Goal: Transaction & Acquisition: Download file/media

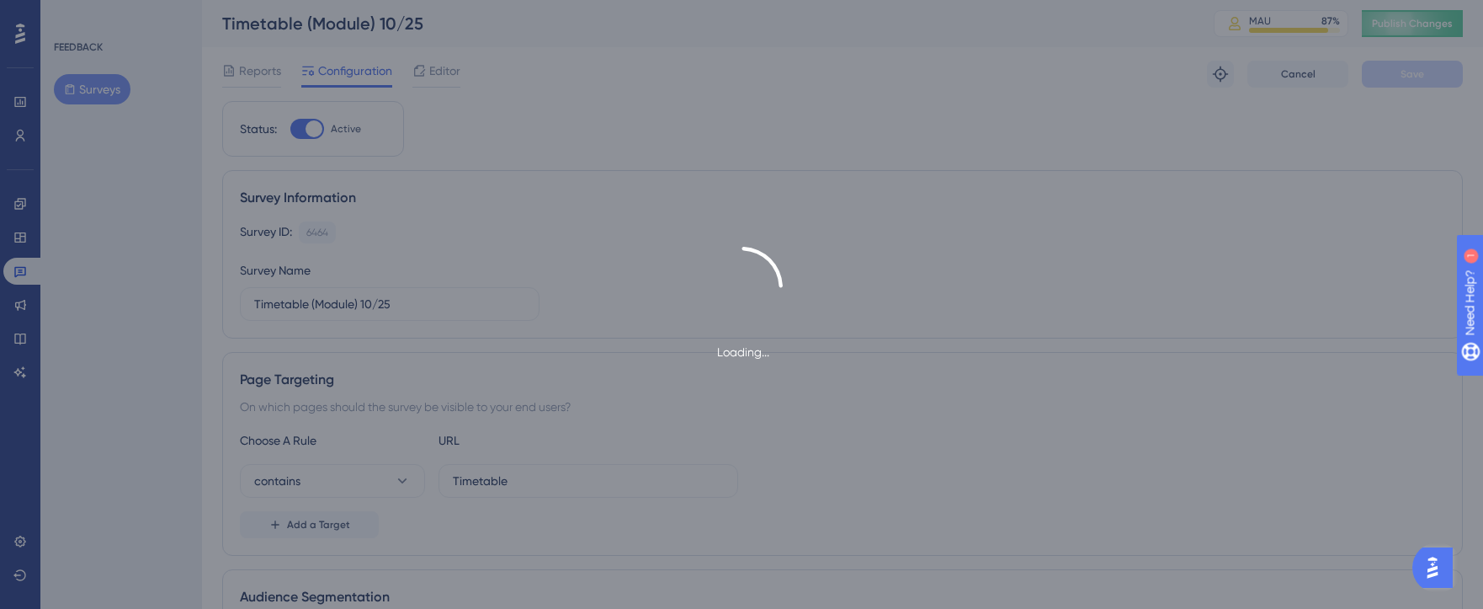
click at [299, 128] on div "Loading..." at bounding box center [741, 304] width 1483 height 609
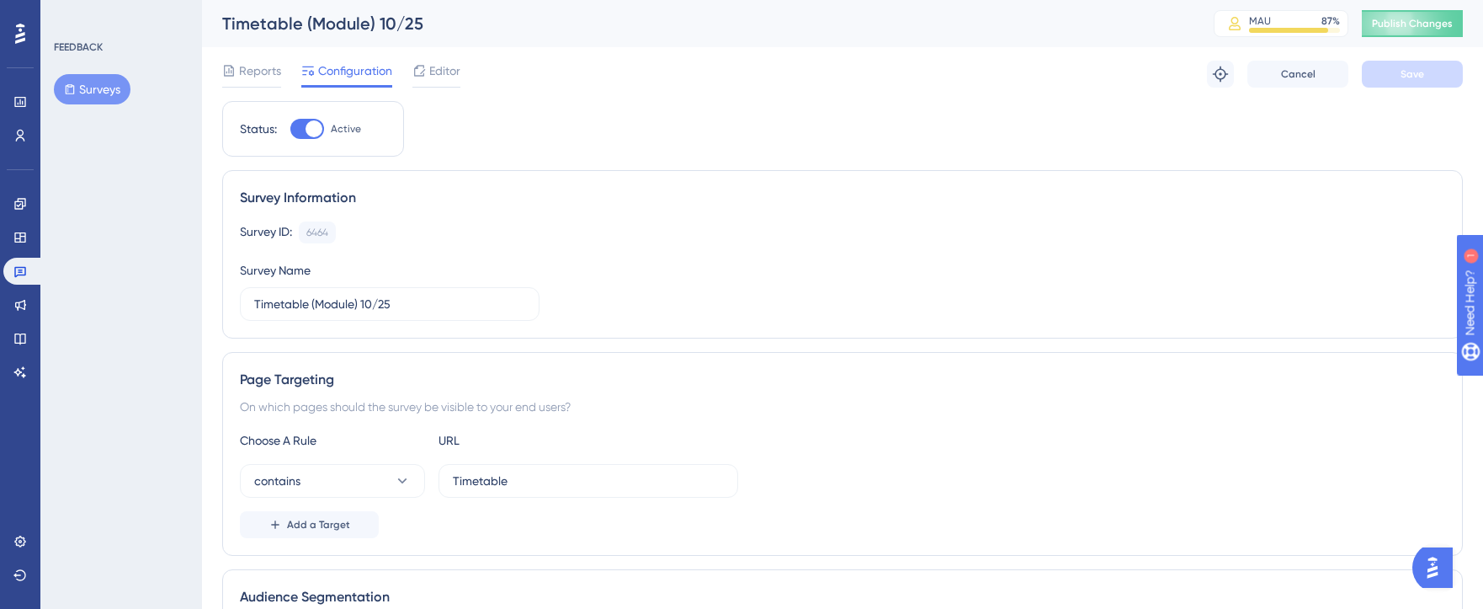
click at [307, 136] on div at bounding box center [307, 129] width 34 height 20
click at [290, 130] on input "Active" at bounding box center [290, 129] width 1 height 1
checkbox input "false"
click at [1405, 70] on span "Save" at bounding box center [1413, 73] width 24 height 13
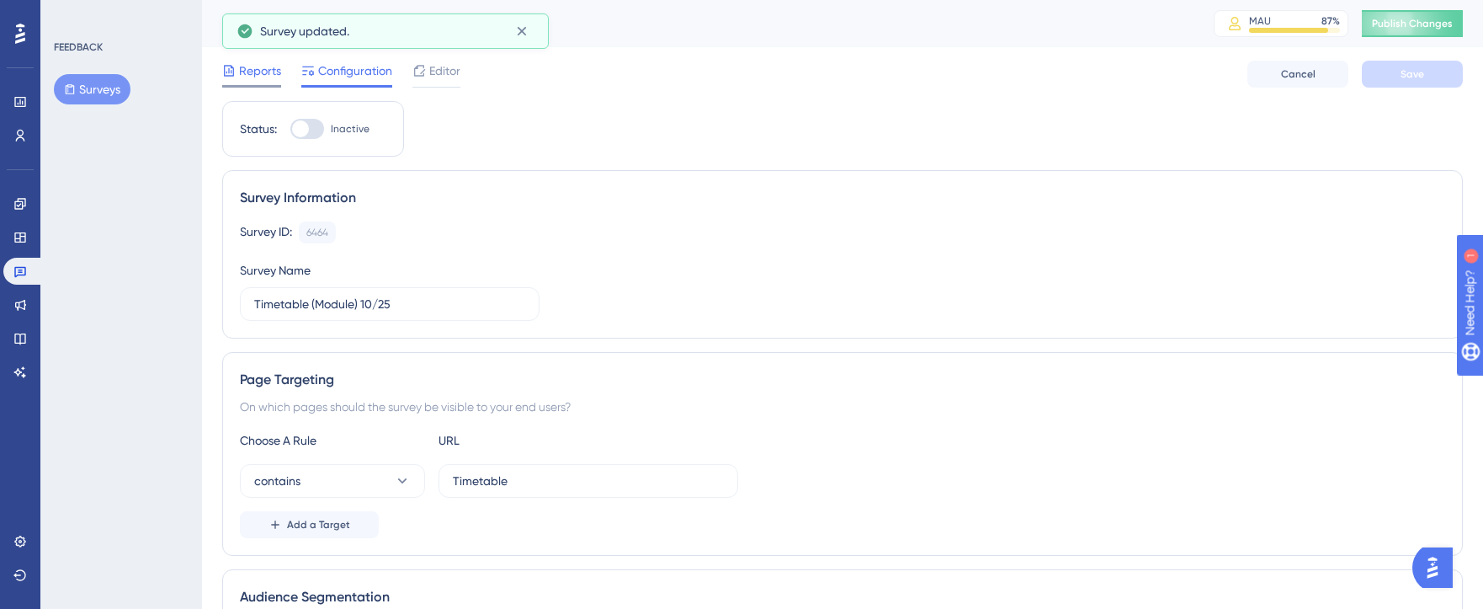
click at [248, 67] on span "Reports" at bounding box center [260, 71] width 42 height 20
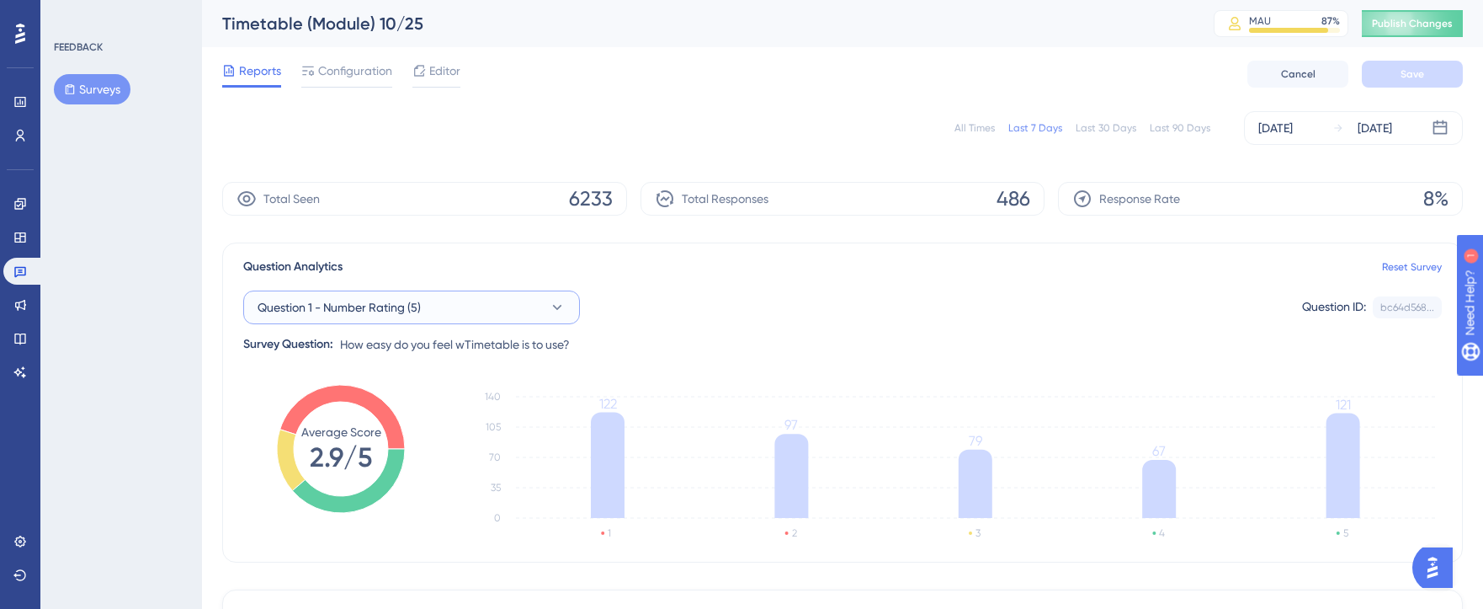
click at [457, 321] on button "Question 1 - Number Rating (5)" at bounding box center [411, 307] width 337 height 34
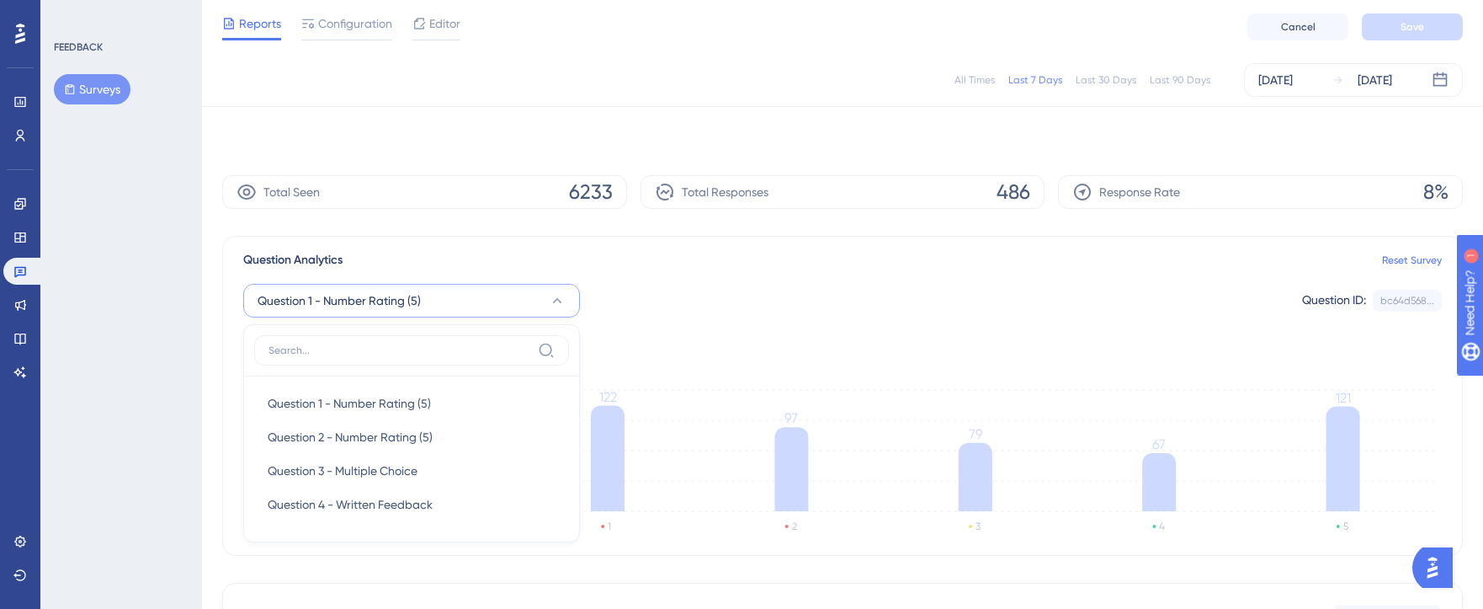
scroll to position [134, 0]
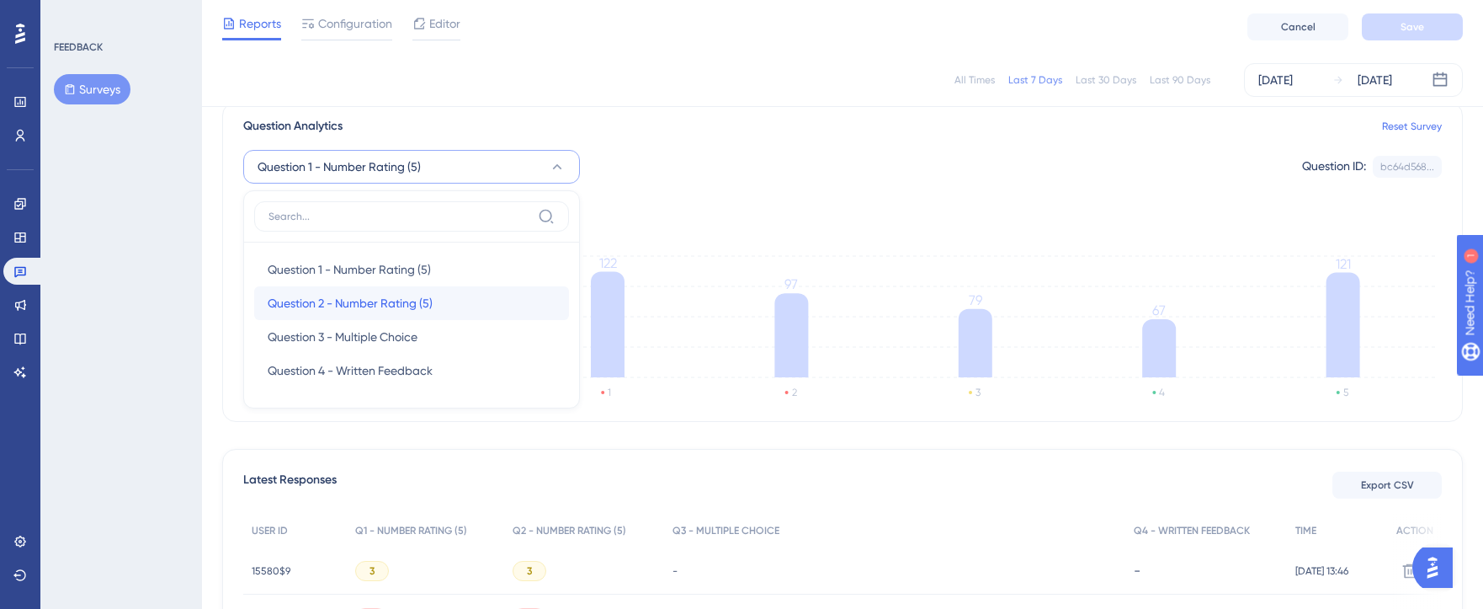
click at [413, 292] on div "Question 2 - Number Rating (5) Question 2 - Number Rating (5)" at bounding box center [412, 303] width 288 height 34
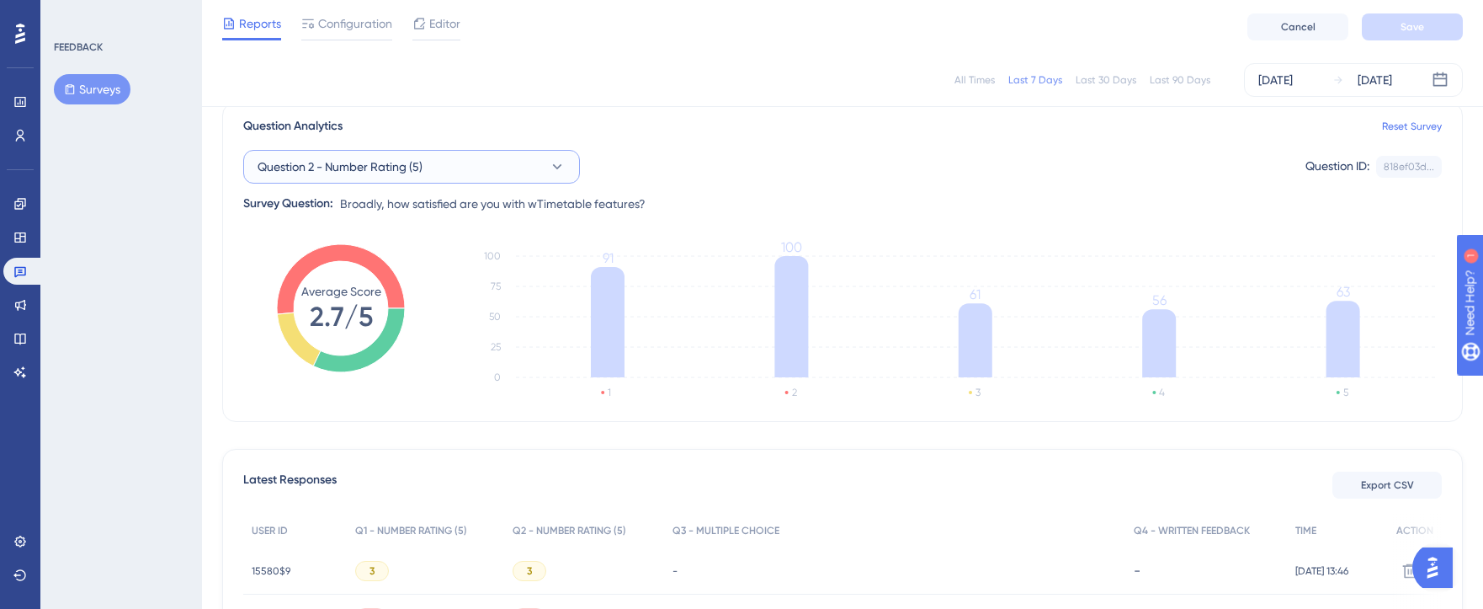
click at [437, 167] on button "Question 2 - Number Rating (5)" at bounding box center [411, 167] width 337 height 34
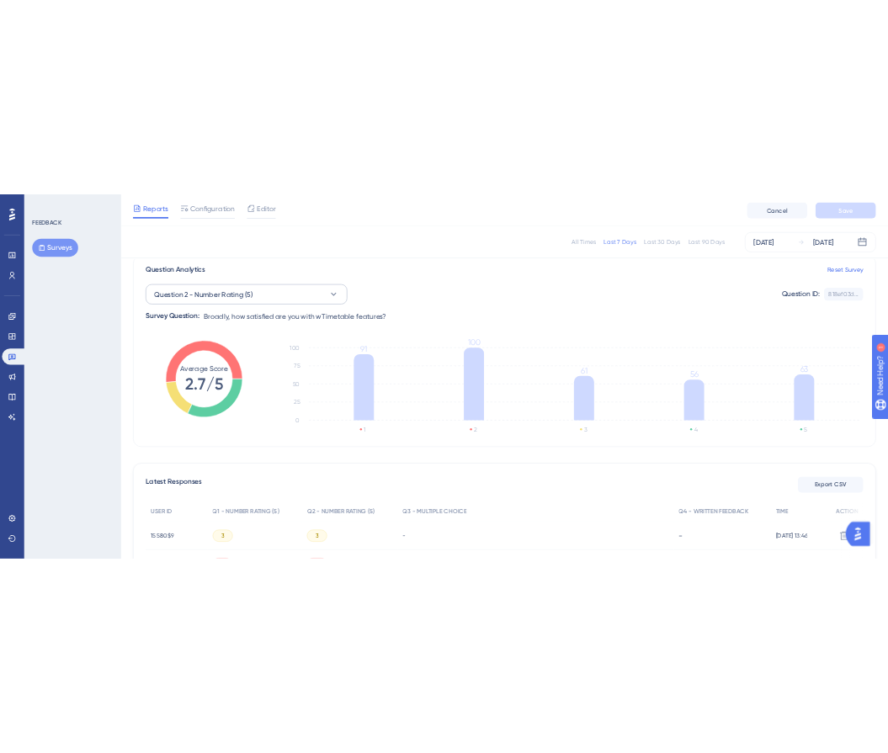
scroll to position [129, 0]
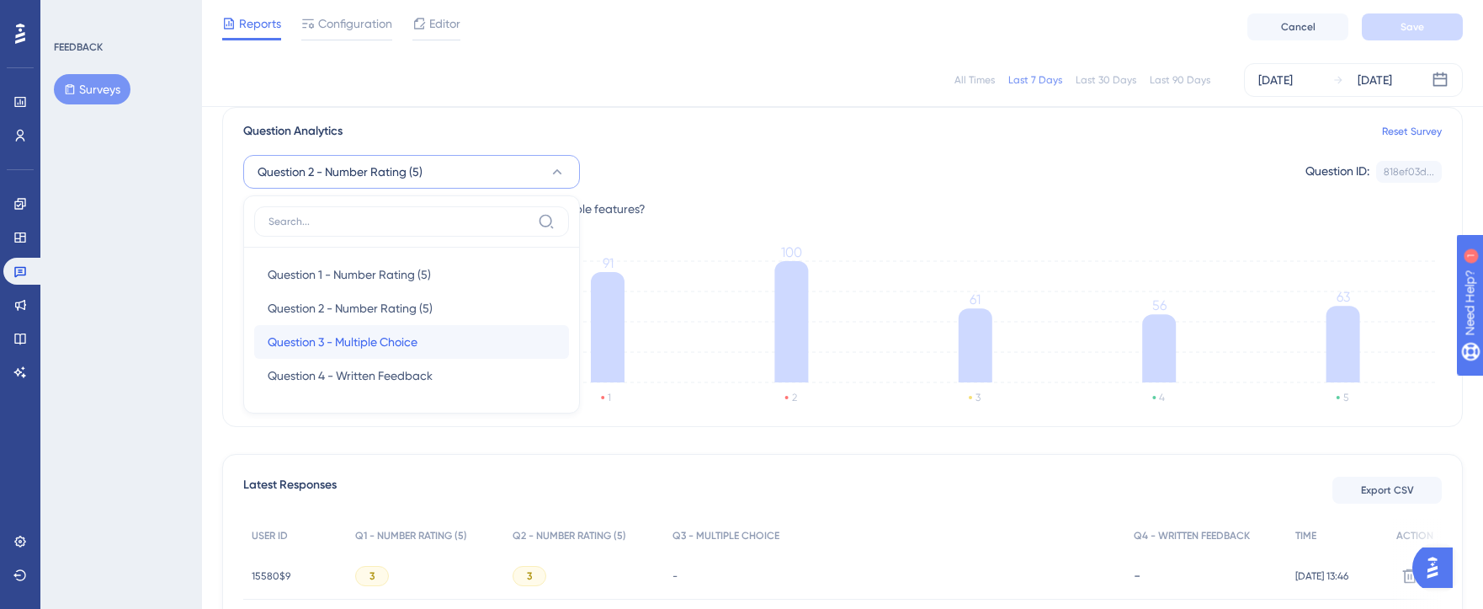
click at [393, 335] on span "Question 3 - Multiple Choice" at bounding box center [343, 342] width 150 height 20
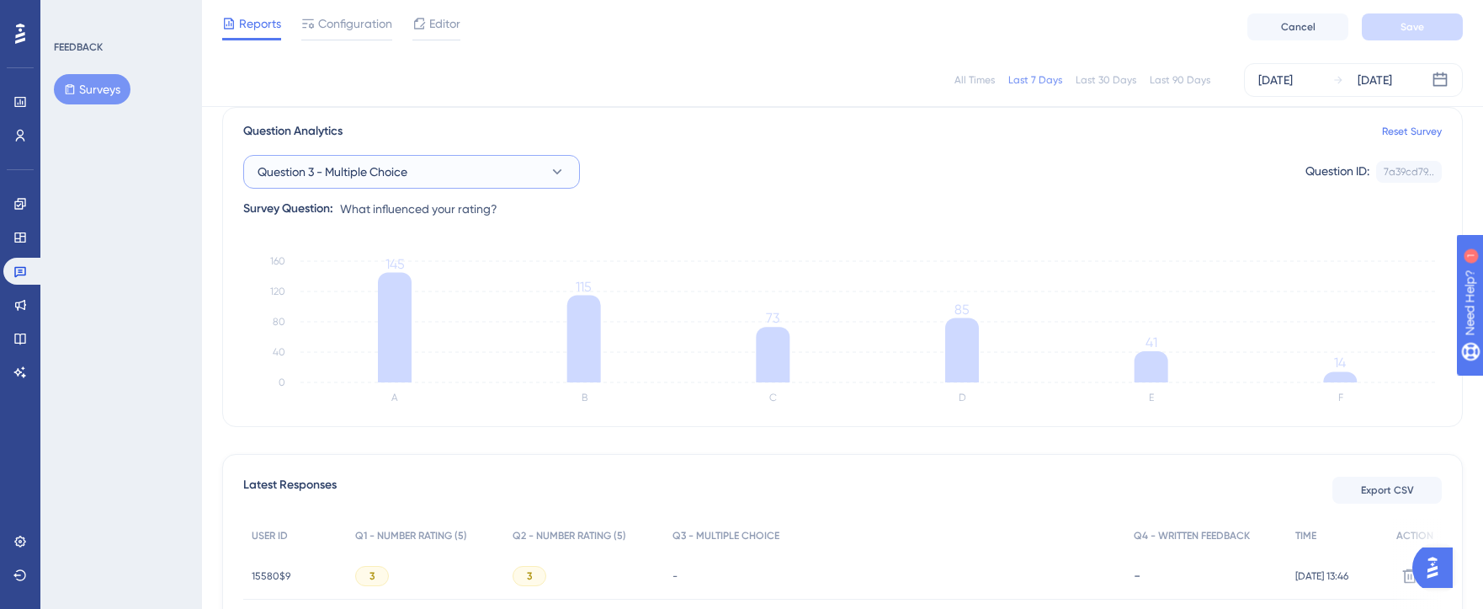
click at [510, 178] on button "Question 3 - Multiple Choice" at bounding box center [411, 172] width 337 height 34
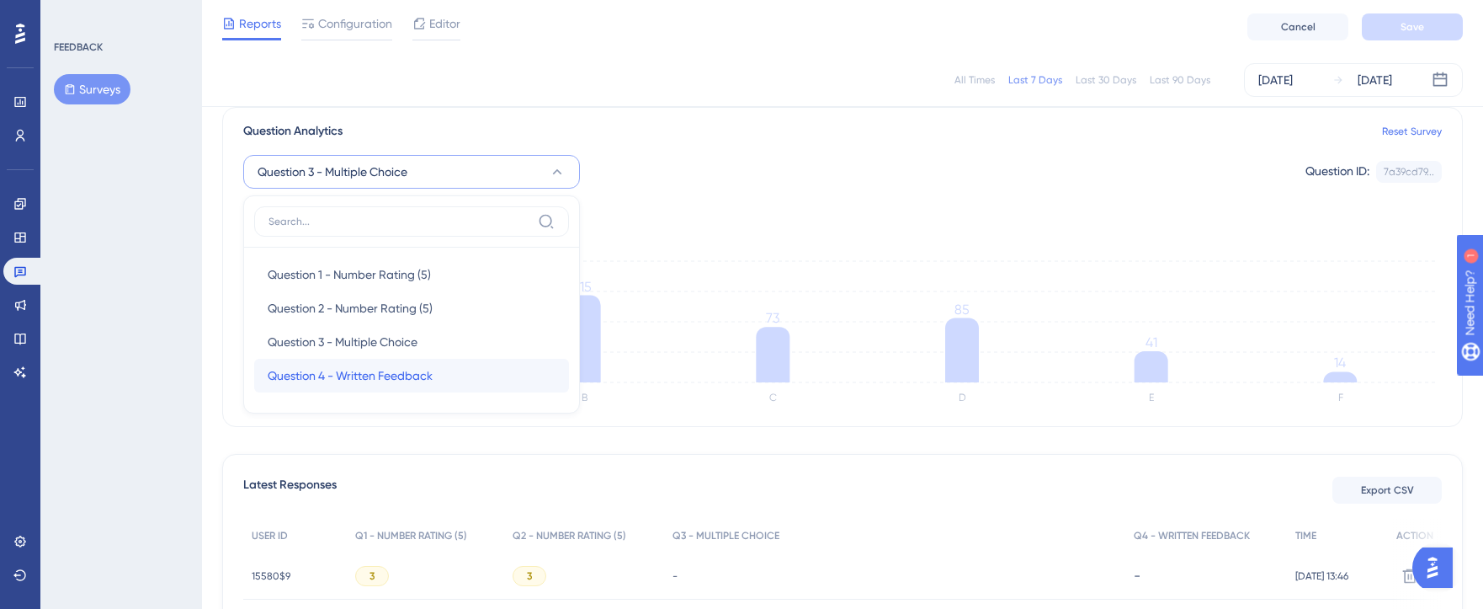
click at [433, 368] on span "Question 4 - Written Feedback" at bounding box center [350, 375] width 165 height 20
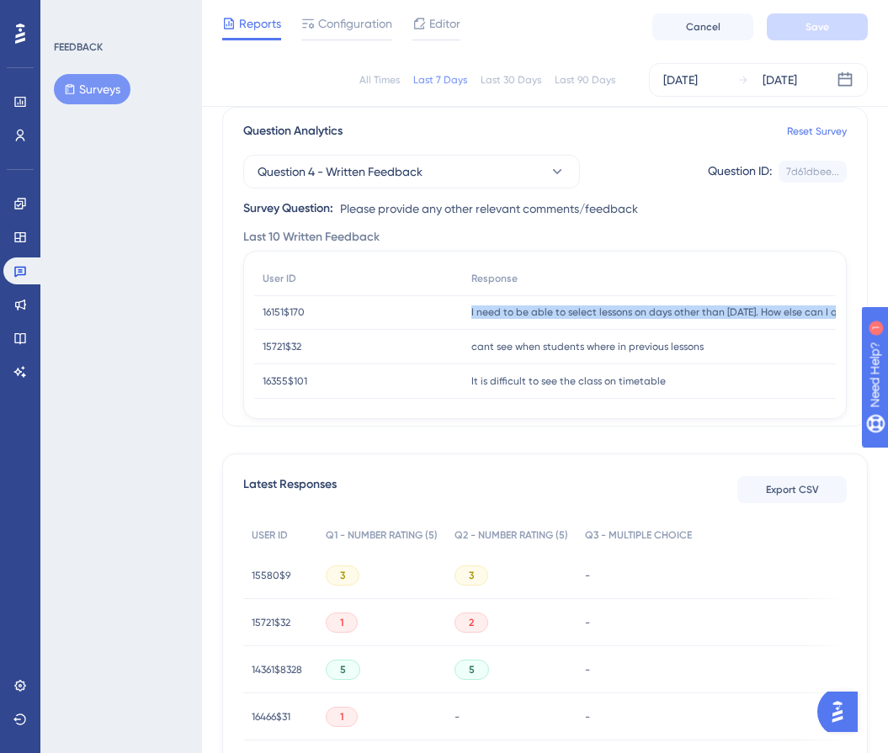
copy div "I need to be able to select lessons on days other than [DATE]. How else can I q…"
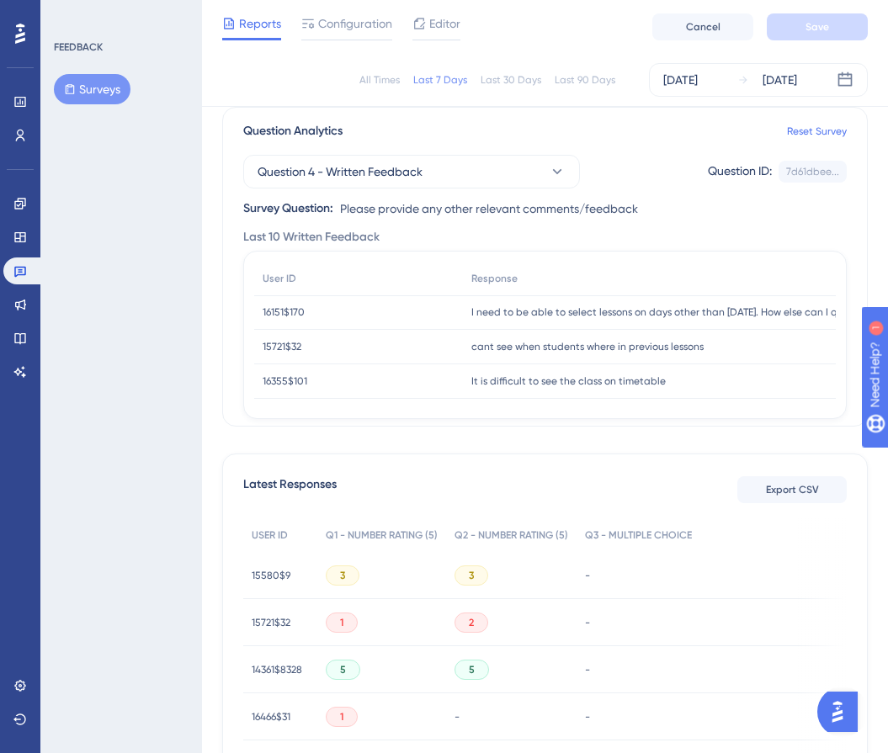
click at [515, 347] on span "cant see when students where in previous lessons" at bounding box center [587, 346] width 232 height 13
copy div "cant see when students where in previous lessons cant see when students where i…"
click at [548, 382] on span "It is difficult to see the class on timetable" at bounding box center [568, 381] width 194 height 13
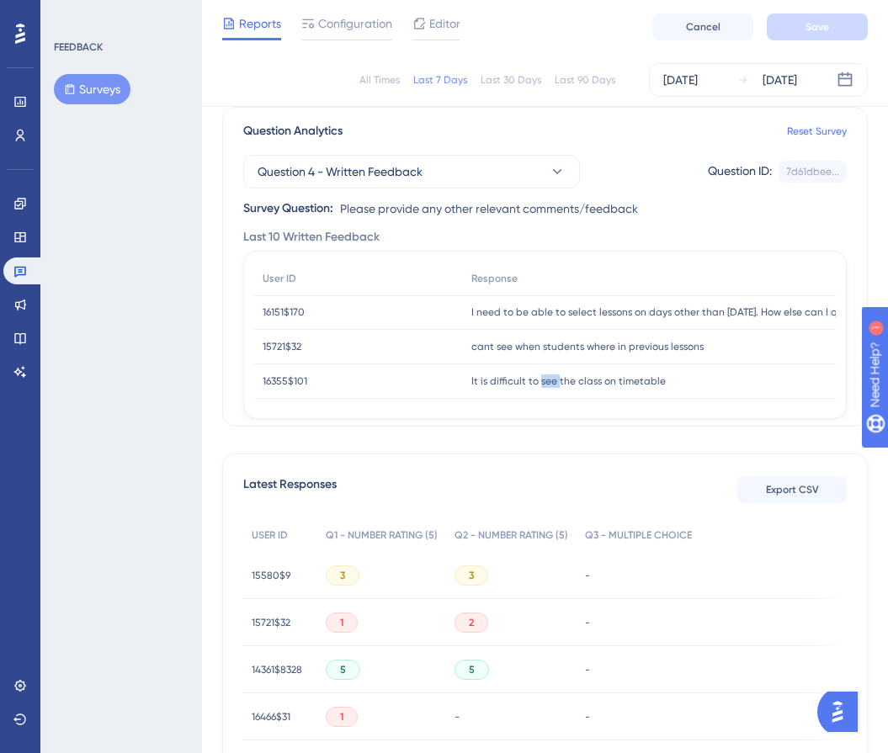
click at [548, 382] on span "It is difficult to see the class on timetable" at bounding box center [568, 381] width 194 height 13
copy div "It is difficult to see the class on timetable It is difficult to see the class …"
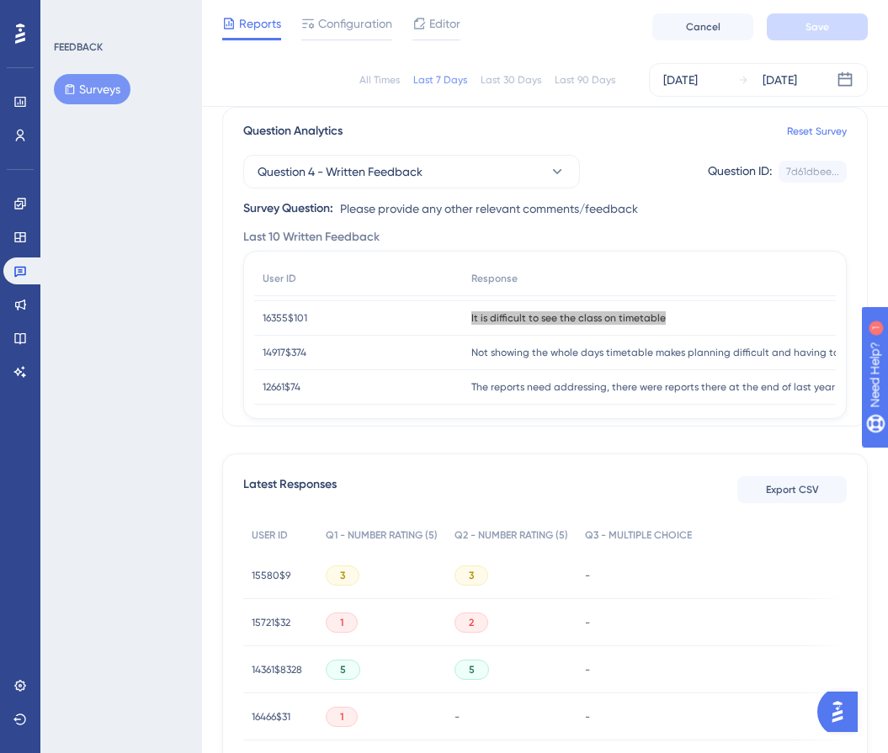
scroll to position [64, 0]
click at [494, 348] on span "Not showing the whole days timetable makes planning difficult and having to scr…" at bounding box center [732, 351] width 522 height 13
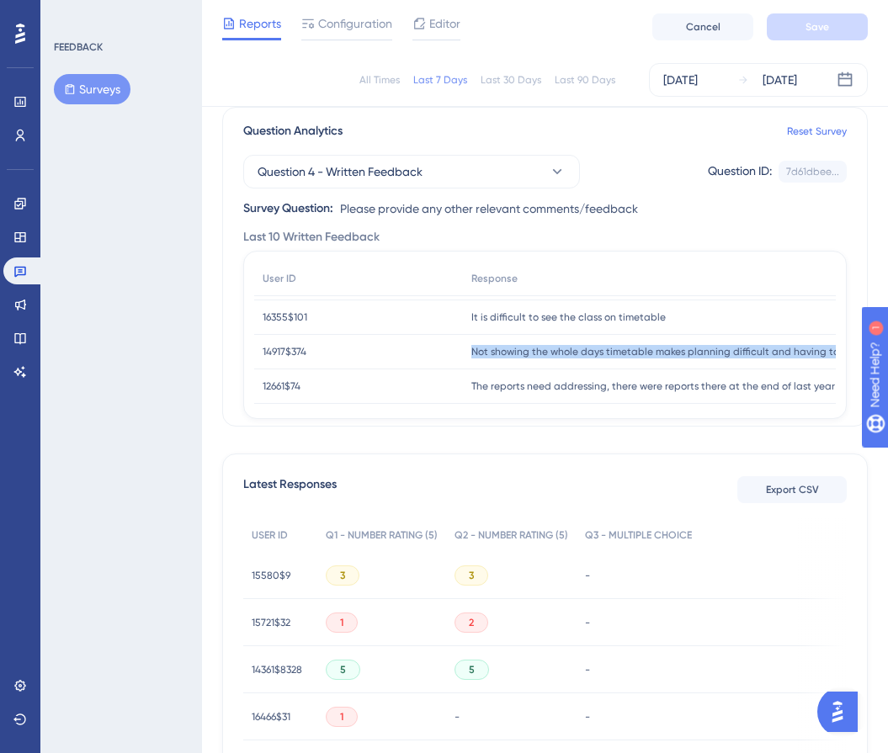
click at [494, 348] on span "Not showing the whole days timetable makes planning difficult and having to scr…" at bounding box center [732, 351] width 522 height 13
copy div "Not showing the whole days timetable makes planning difficult and having to scr…"
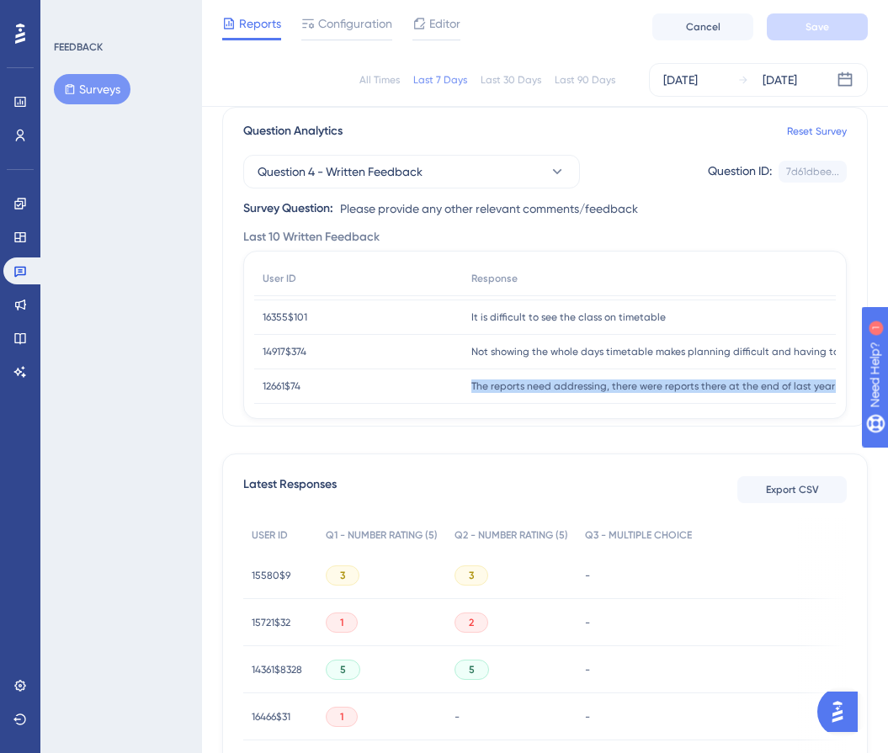
copy div "The reports need addressing, there were reports there at the end of last year w…"
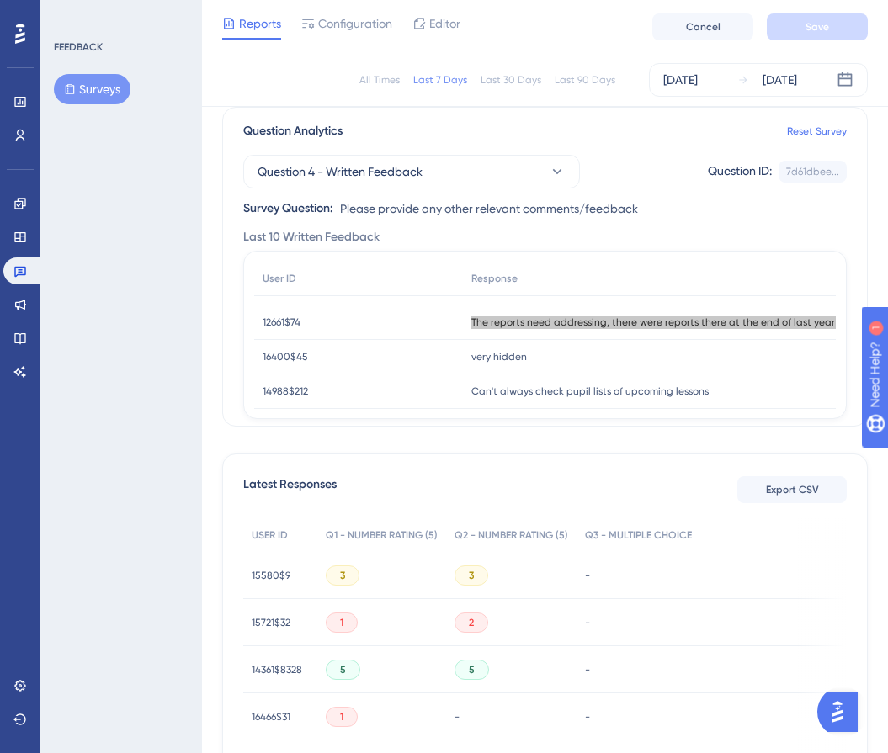
scroll to position [128, 0]
click at [489, 357] on span "very hidden" at bounding box center [499, 356] width 56 height 13
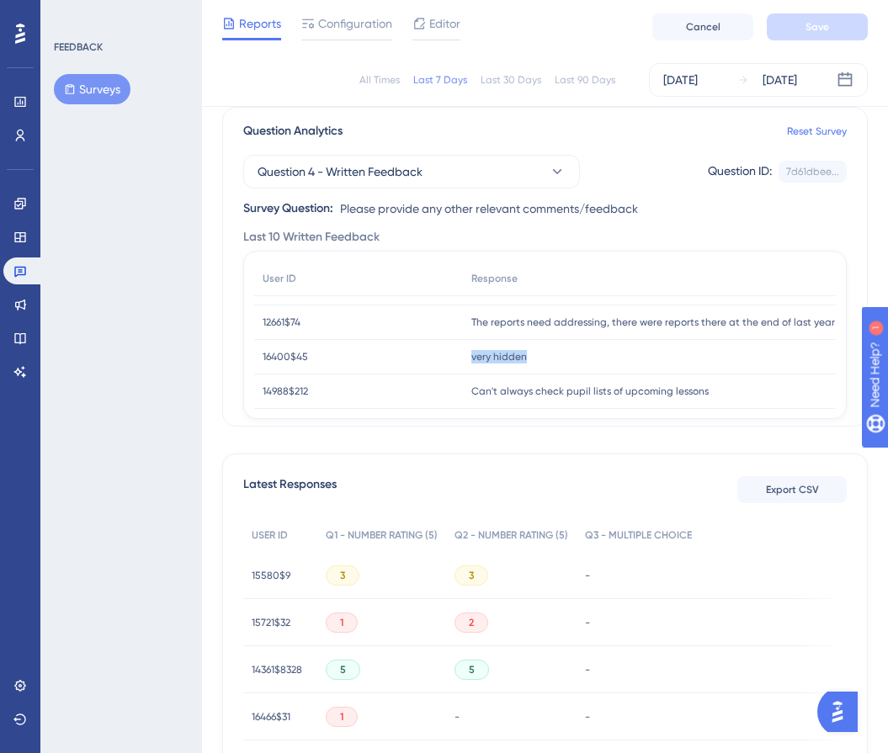
click at [489, 357] on span "very hidden" at bounding box center [499, 356] width 56 height 13
copy div "very hidden very hidden"
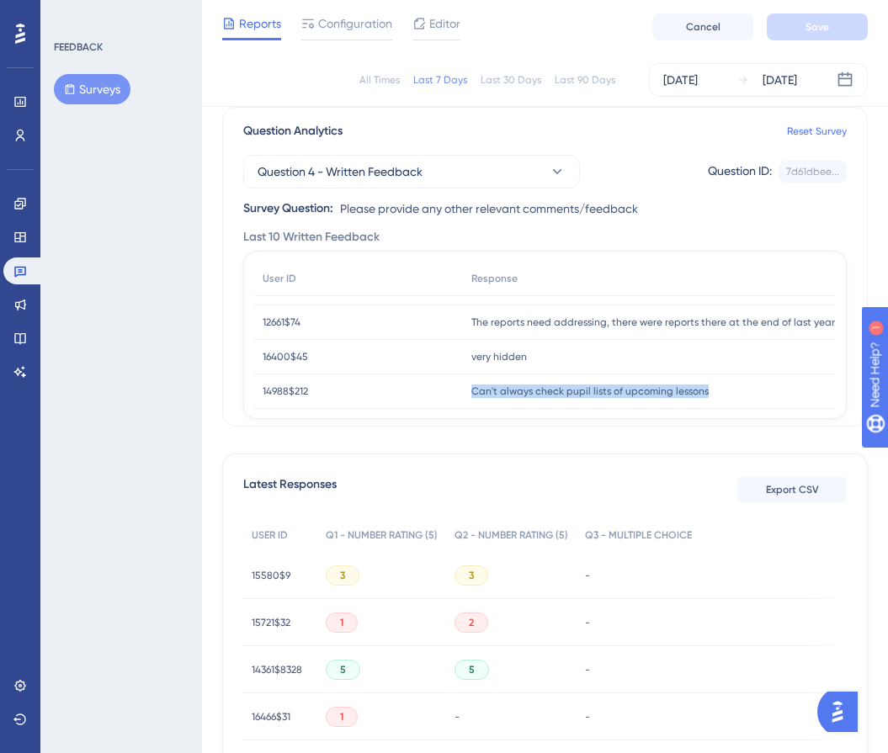
copy div "Can't always check pupil lists of upcoming lessons Can't always check pupil lis…"
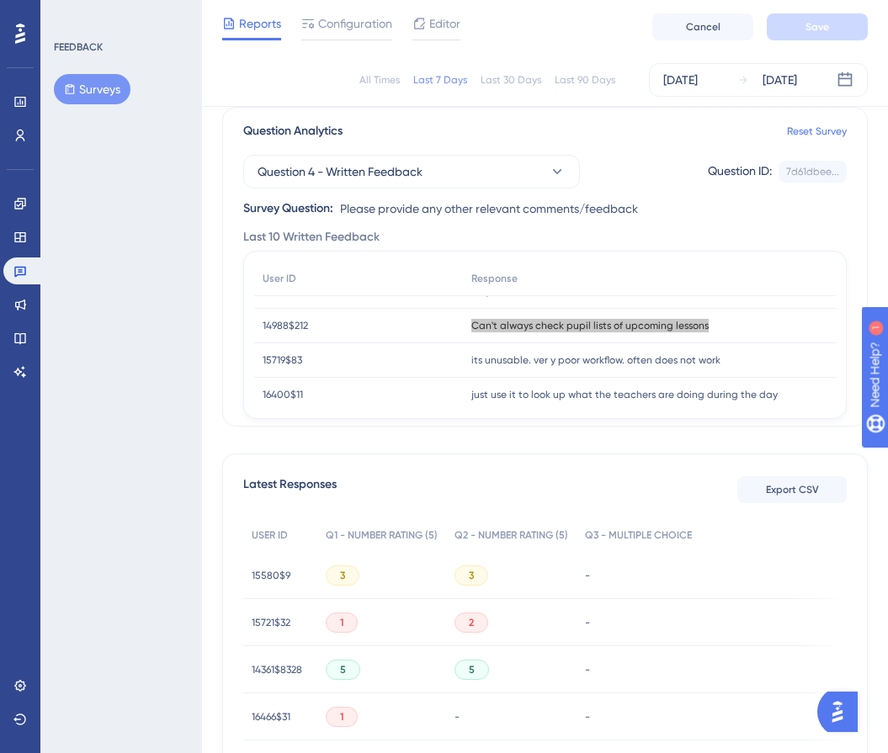
scroll to position [194, 0]
click at [589, 359] on span "its unusable. ver y poor workflow. often does not work" at bounding box center [595, 359] width 249 height 13
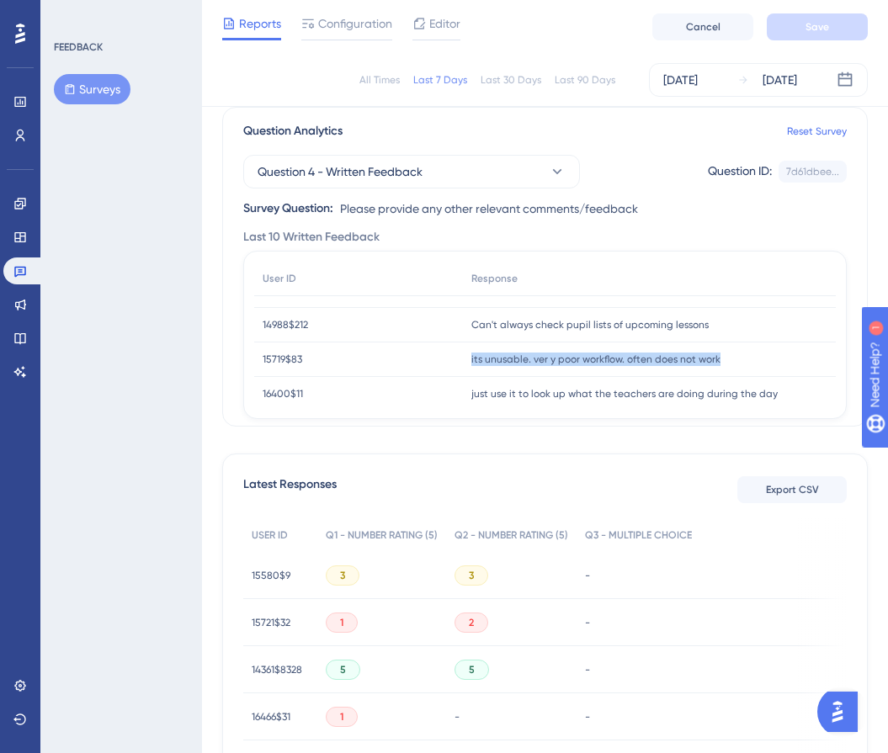
click at [589, 359] on span "its unusable. ver y poor workflow. often does not work" at bounding box center [595, 359] width 249 height 13
copy div "its unusable. ver y poor workflow. often does not work its unusable. ver y poor…"
click at [495, 394] on span "just use it to look up what the teachers are doing during the day" at bounding box center [624, 393] width 306 height 13
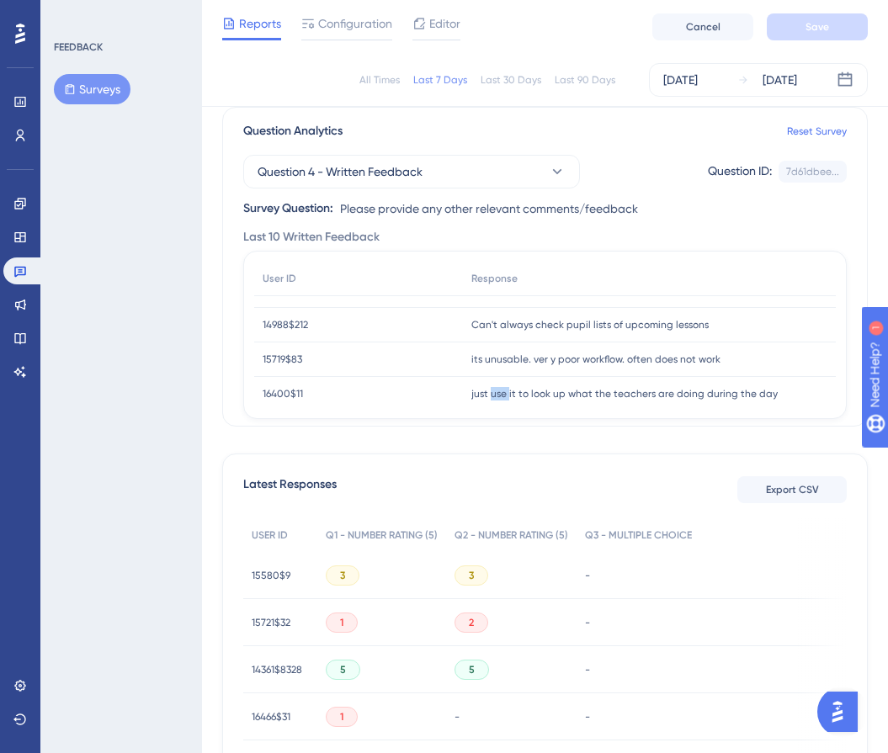
click at [495, 394] on span "just use it to look up what the teachers are doing during the day" at bounding box center [624, 393] width 306 height 13
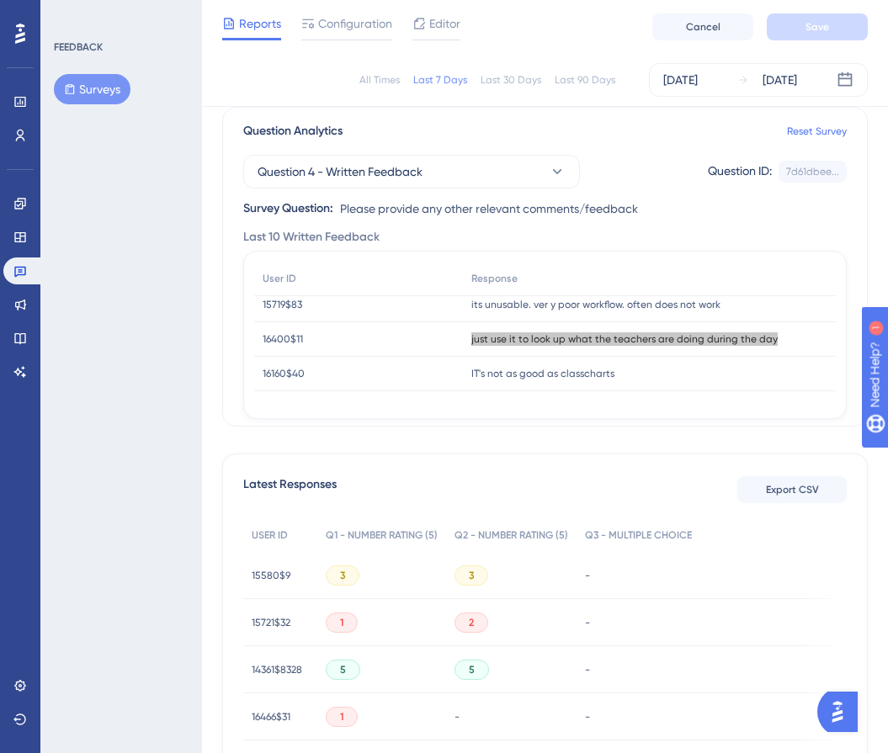
scroll to position [252, 0]
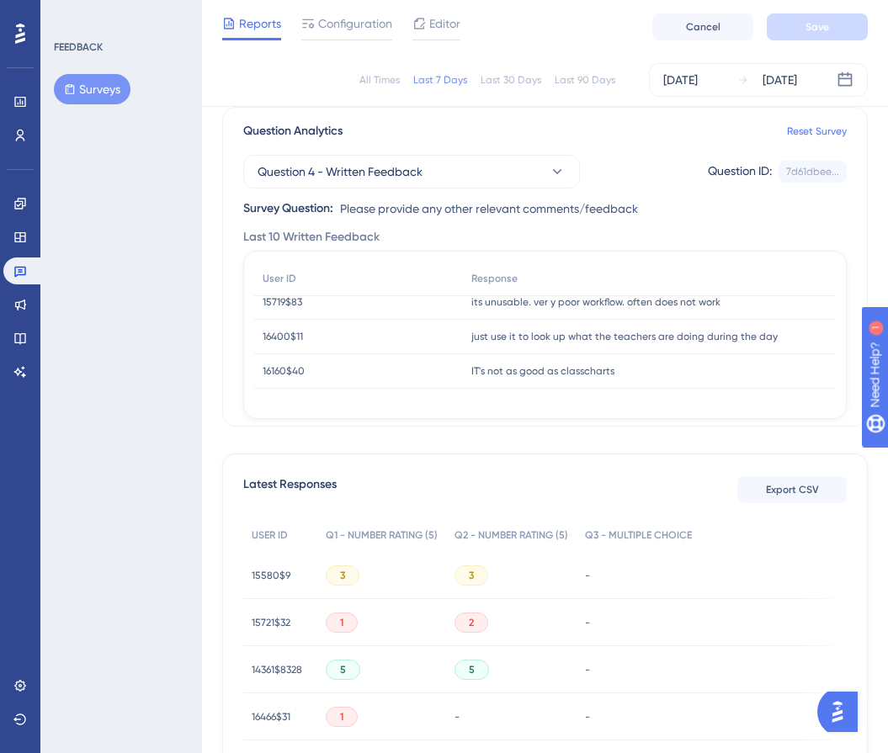
click at [513, 364] on span "IT's not as good as classcharts" at bounding box center [542, 370] width 143 height 13
copy div "IT's not as good as classcharts IT's not as good as classcharts"
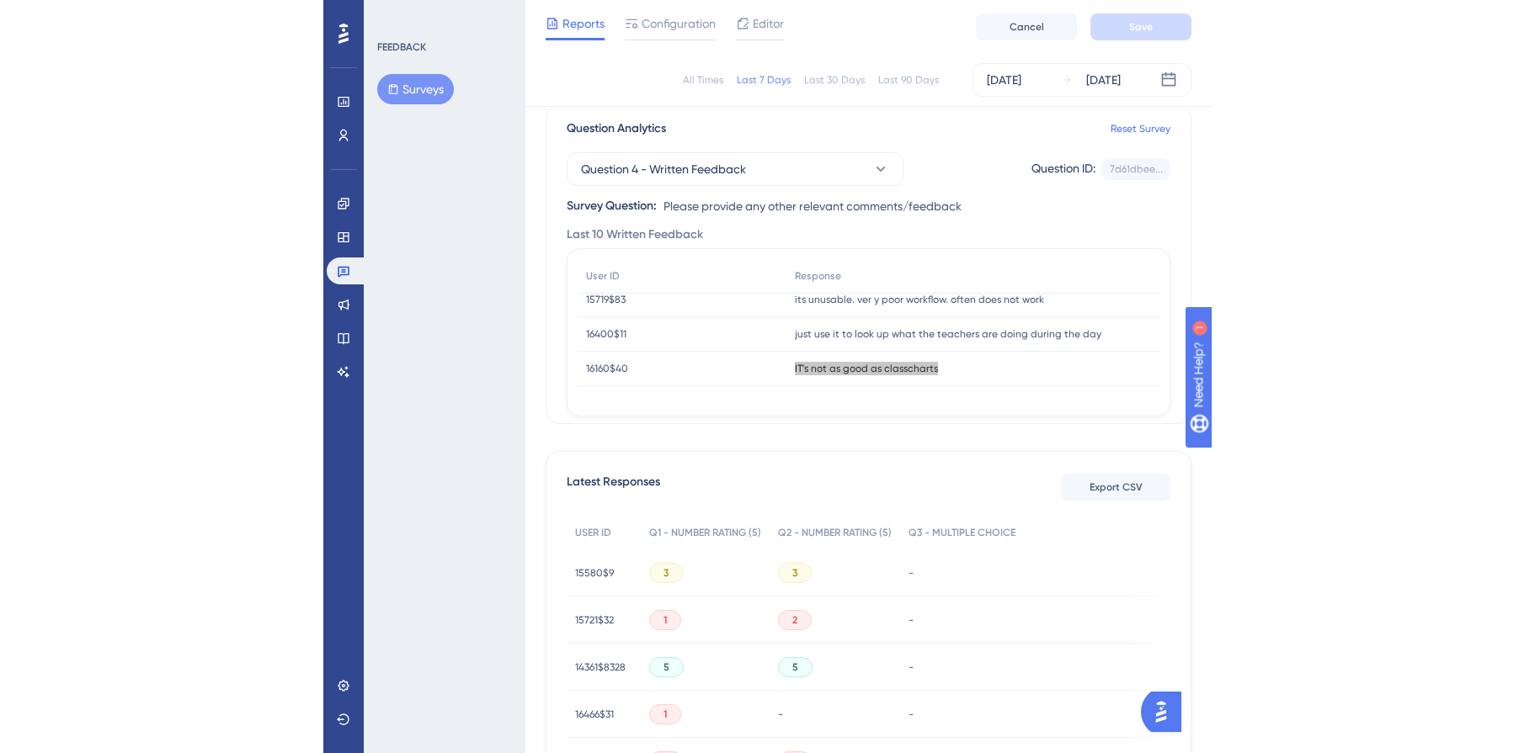
scroll to position [122, 0]
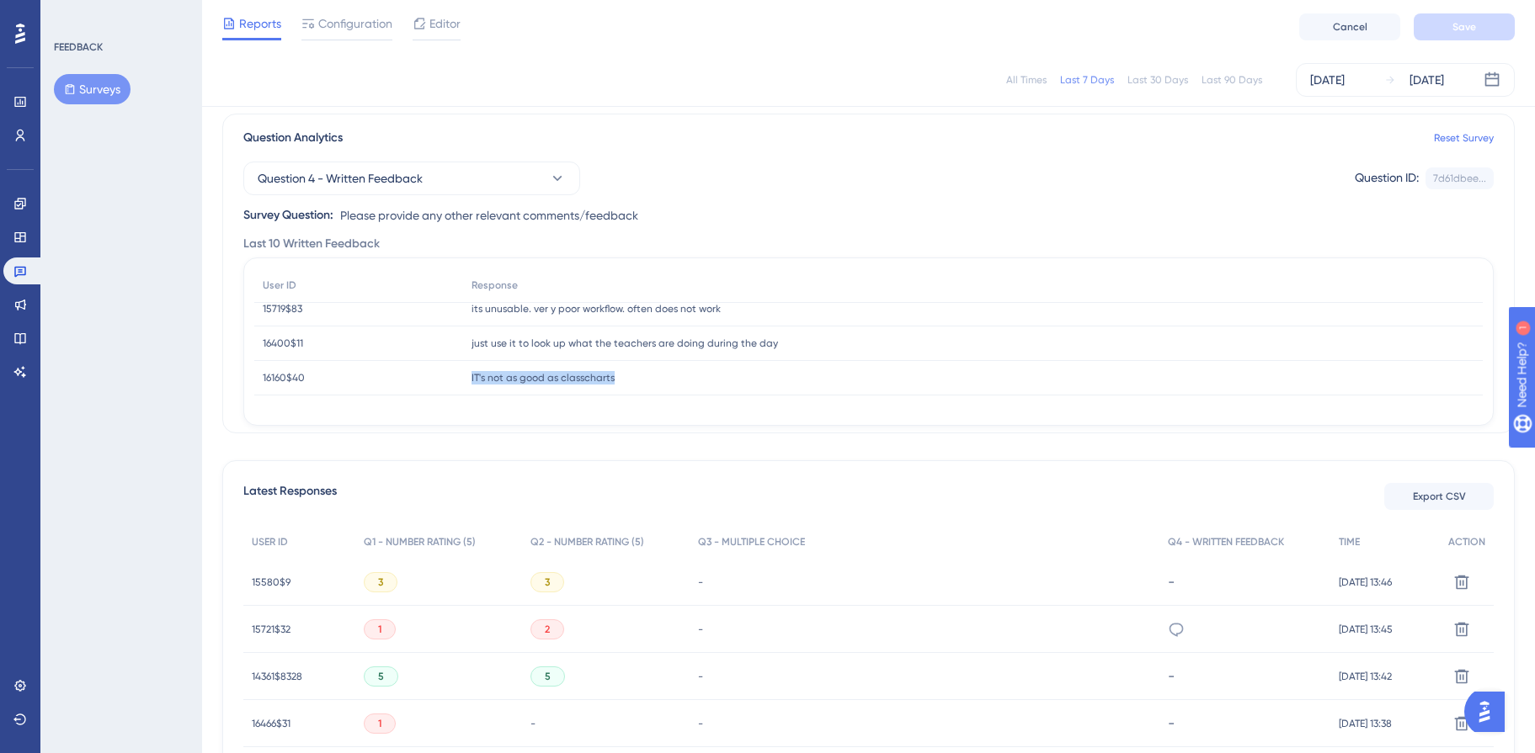
click at [599, 410] on div "User ID Response 16151$170 16151$170 I need to be able to select lessons on day…" at bounding box center [868, 342] width 1228 height 147
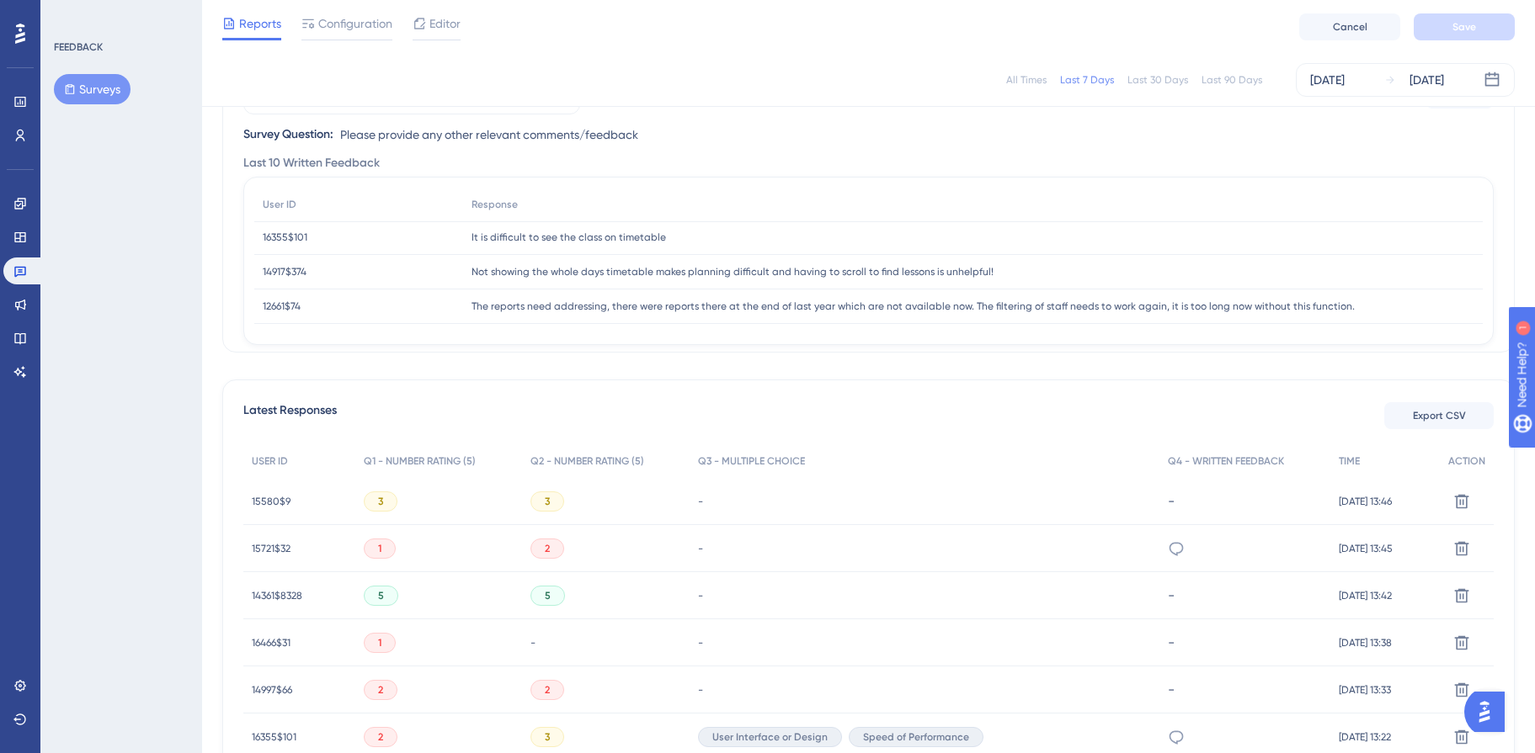
scroll to position [0, 0]
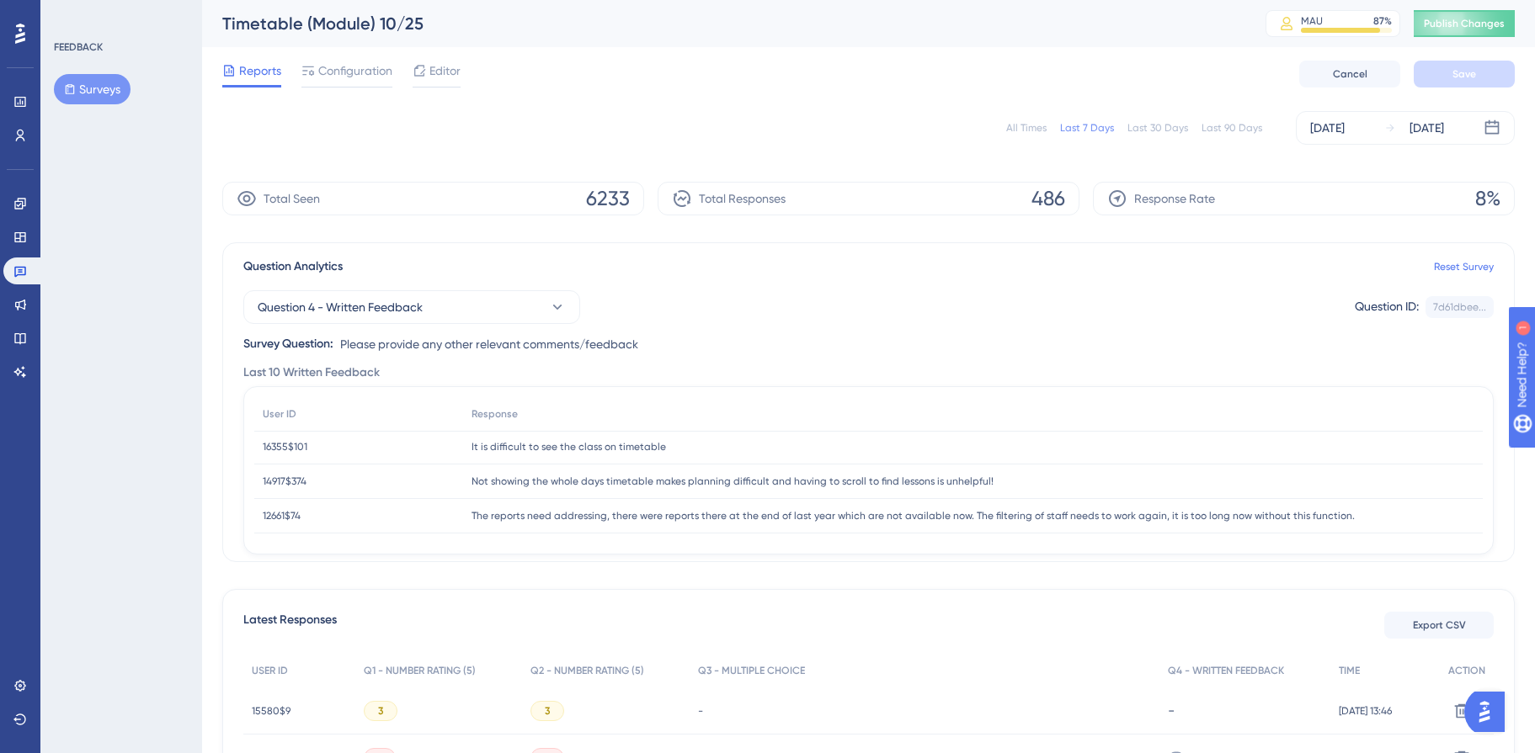
click at [260, 620] on span "15580$9" at bounding box center [271, 711] width 39 height 13
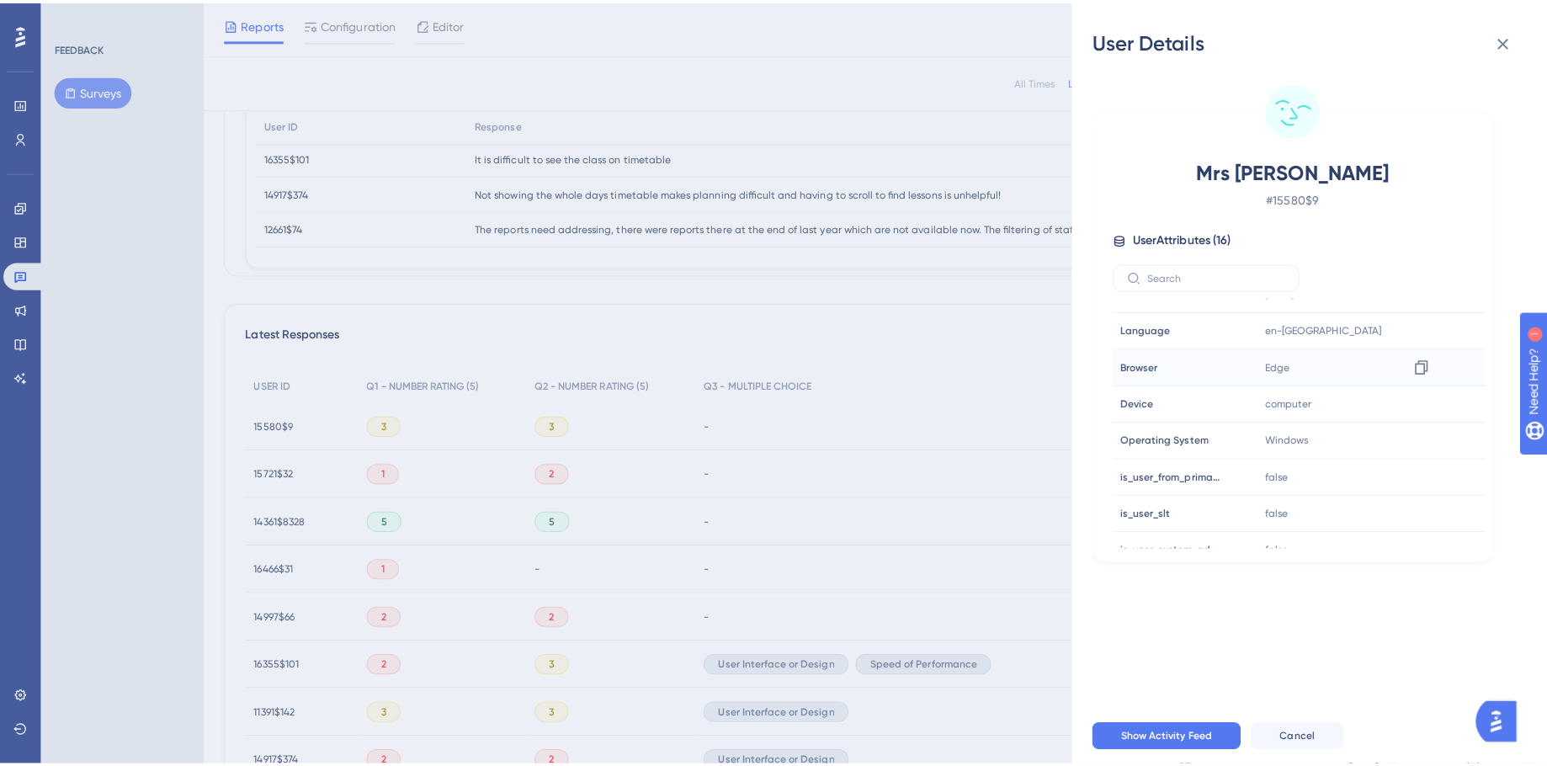
scroll to position [332, 0]
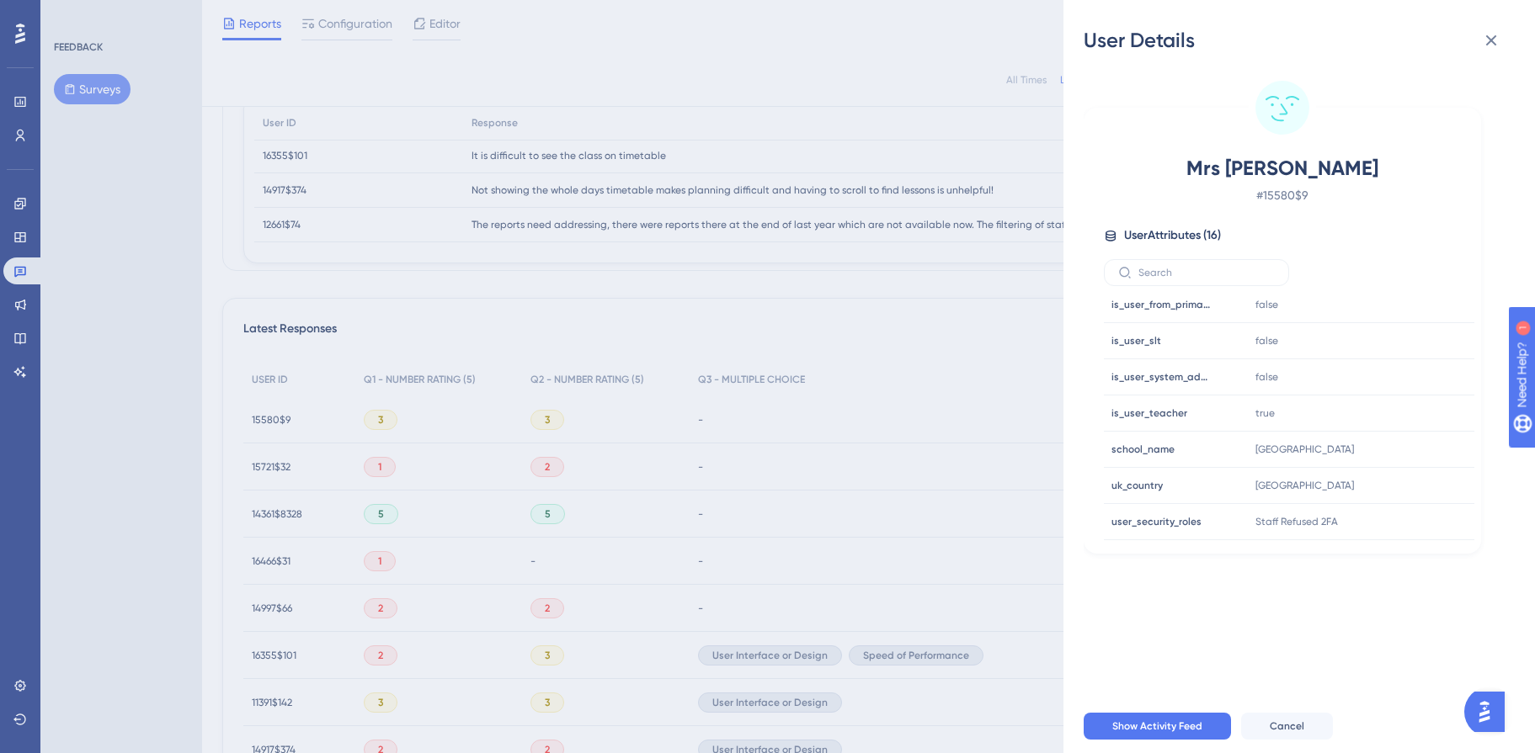
click at [940, 316] on div "User Details Mrs [PERSON_NAME] # 15580$9 User Attributes ( 16 ) Email Email [EM…" at bounding box center [767, 376] width 1535 height 753
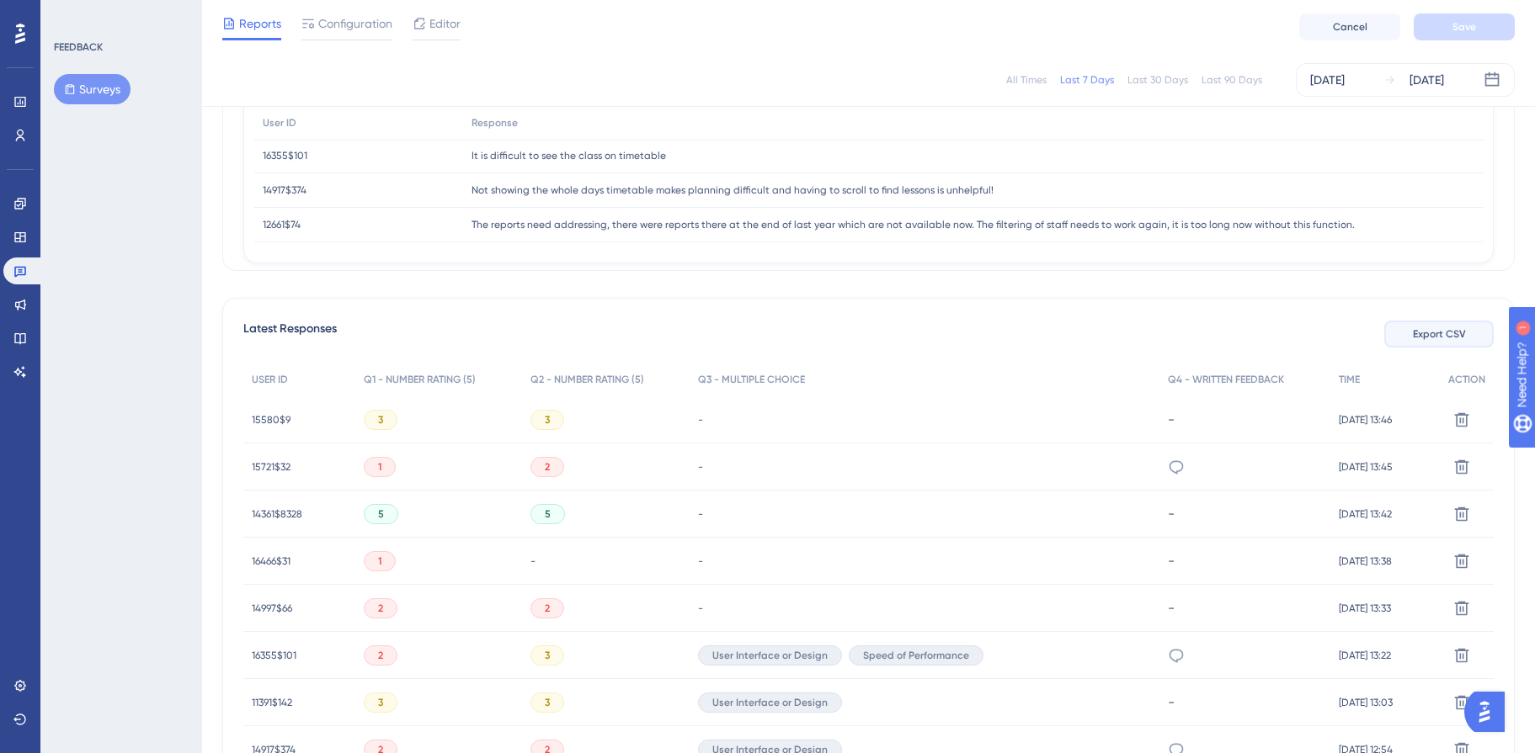
click at [1403, 332] on button "Export CSV" at bounding box center [1438, 334] width 109 height 27
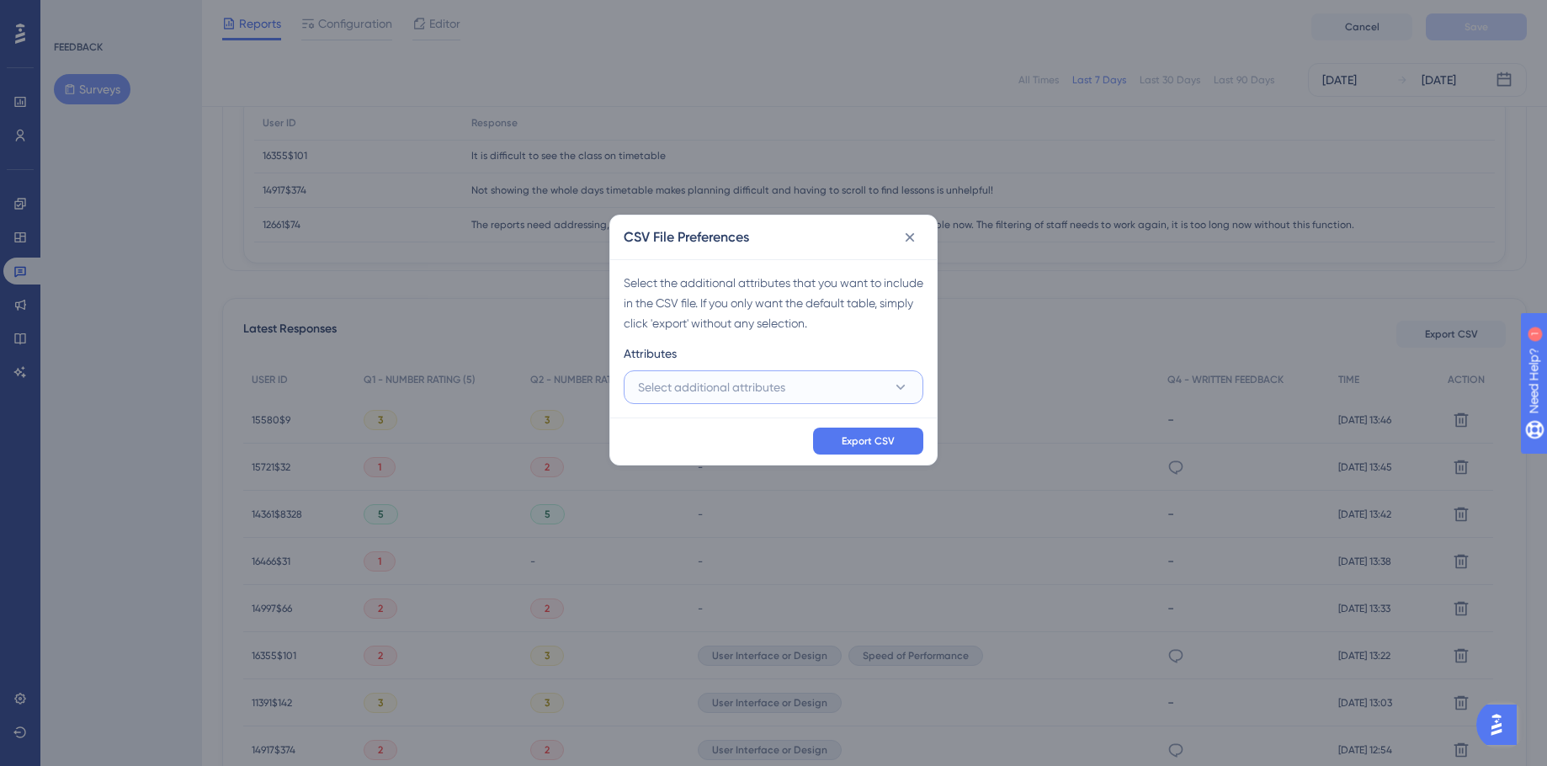
click at [802, 379] on button "Select additional attributes" at bounding box center [774, 387] width 300 height 34
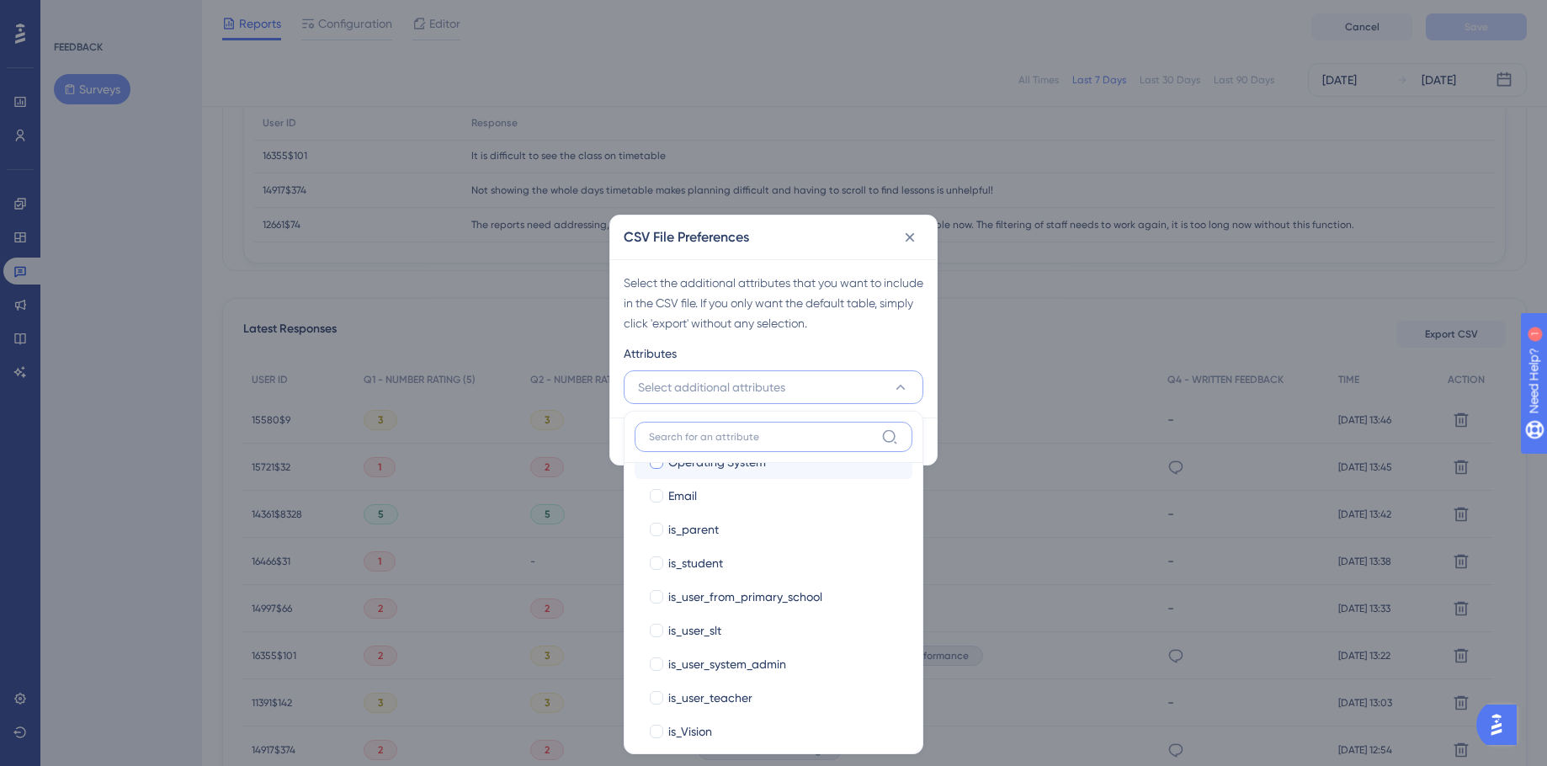
scroll to position [242, 0]
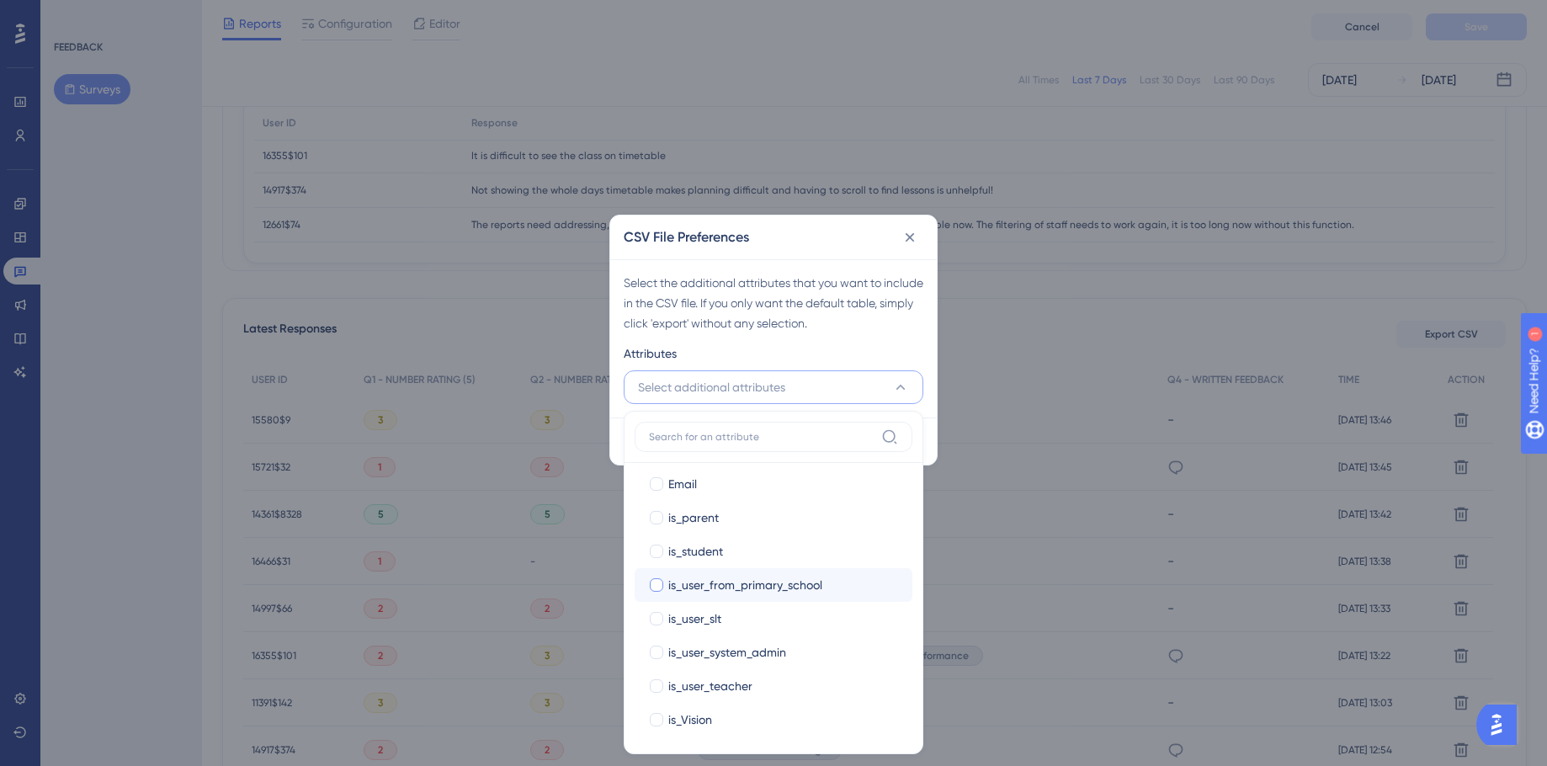
click at [657, 587] on div at bounding box center [656, 584] width 13 height 13
checkbox input "true"
click at [657, 558] on div at bounding box center [656, 551] width 17 height 17
checkbox input "true"
click at [656, 515] on div at bounding box center [656, 517] width 13 height 13
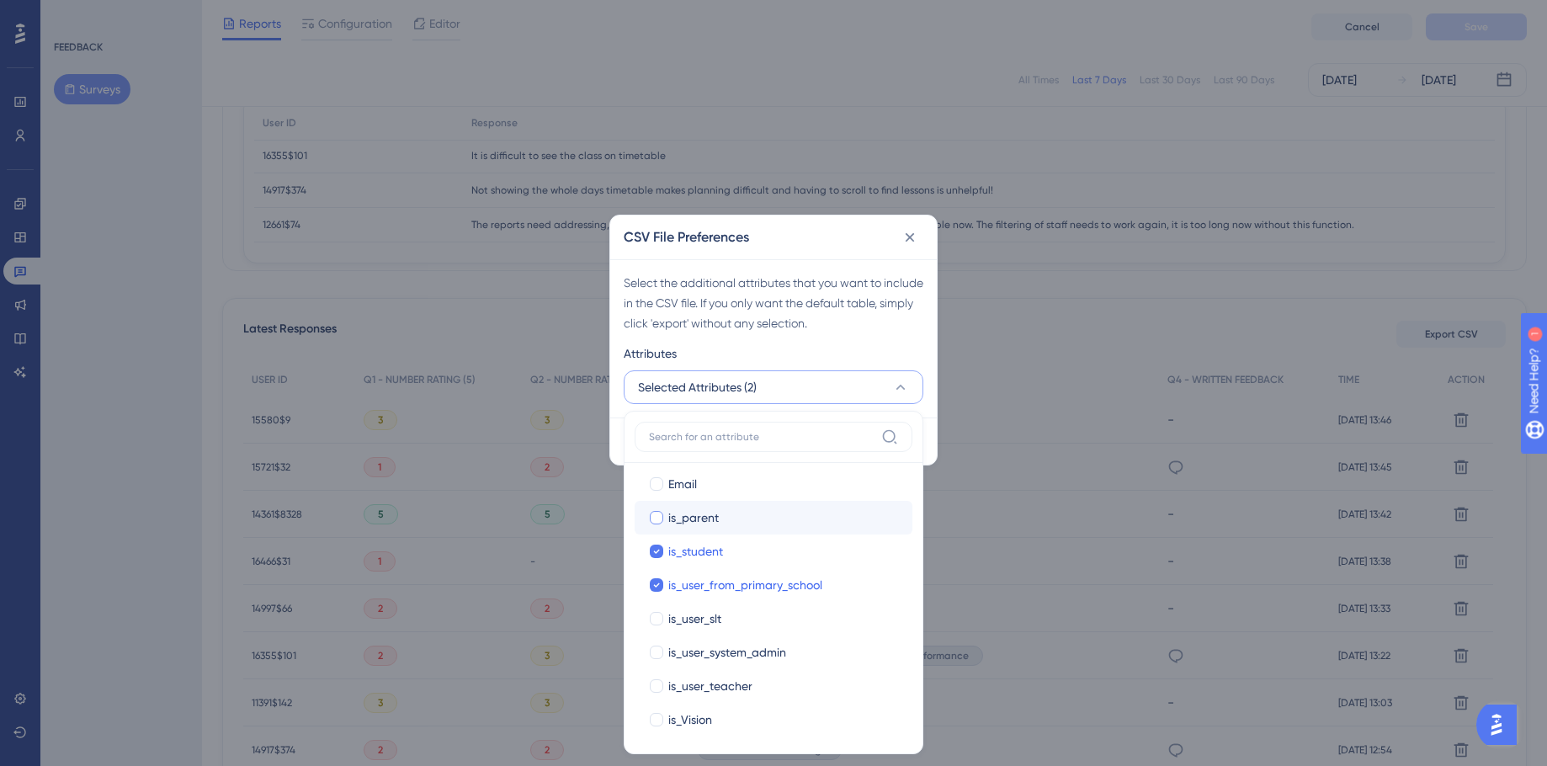
checkbox input "true"
click at [662, 620] on div at bounding box center [656, 618] width 13 height 13
checkbox input "true"
click at [655, 620] on div at bounding box center [656, 652] width 13 height 13
checkbox input "true"
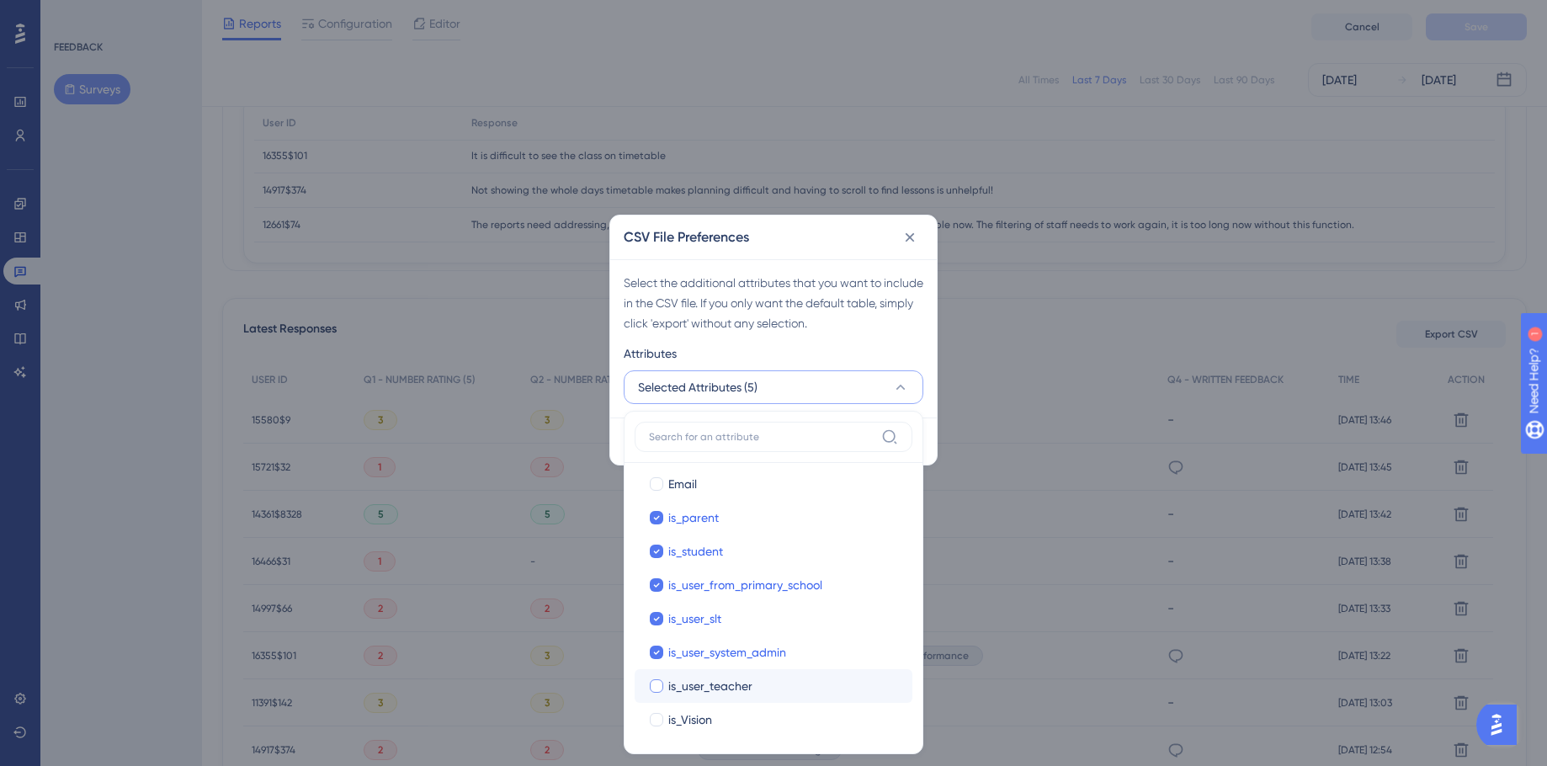
click at [655, 620] on div at bounding box center [656, 686] width 17 height 17
checkbox input "true"
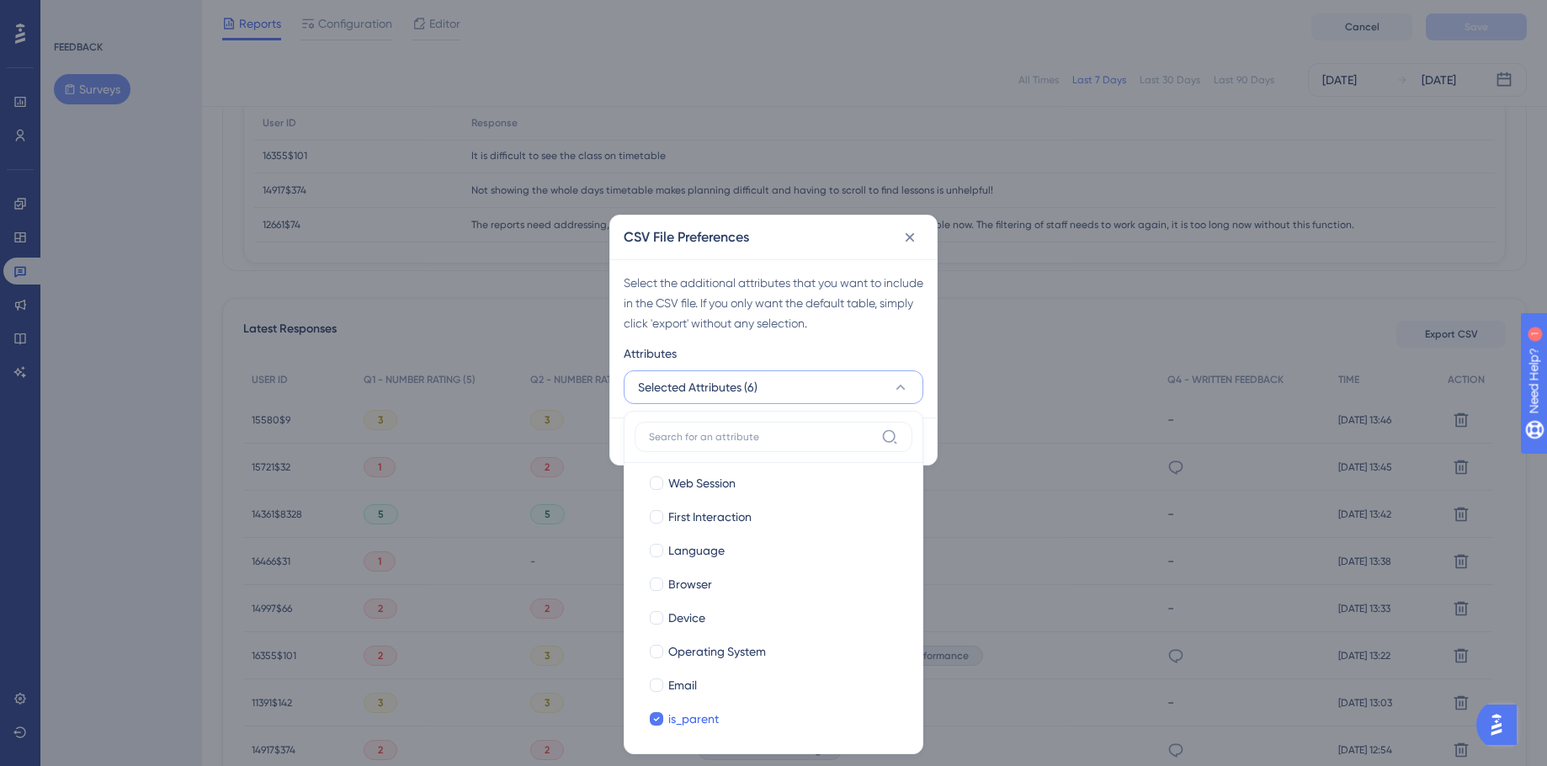
scroll to position [0, 0]
click at [834, 344] on div "Attributes" at bounding box center [774, 356] width 300 height 27
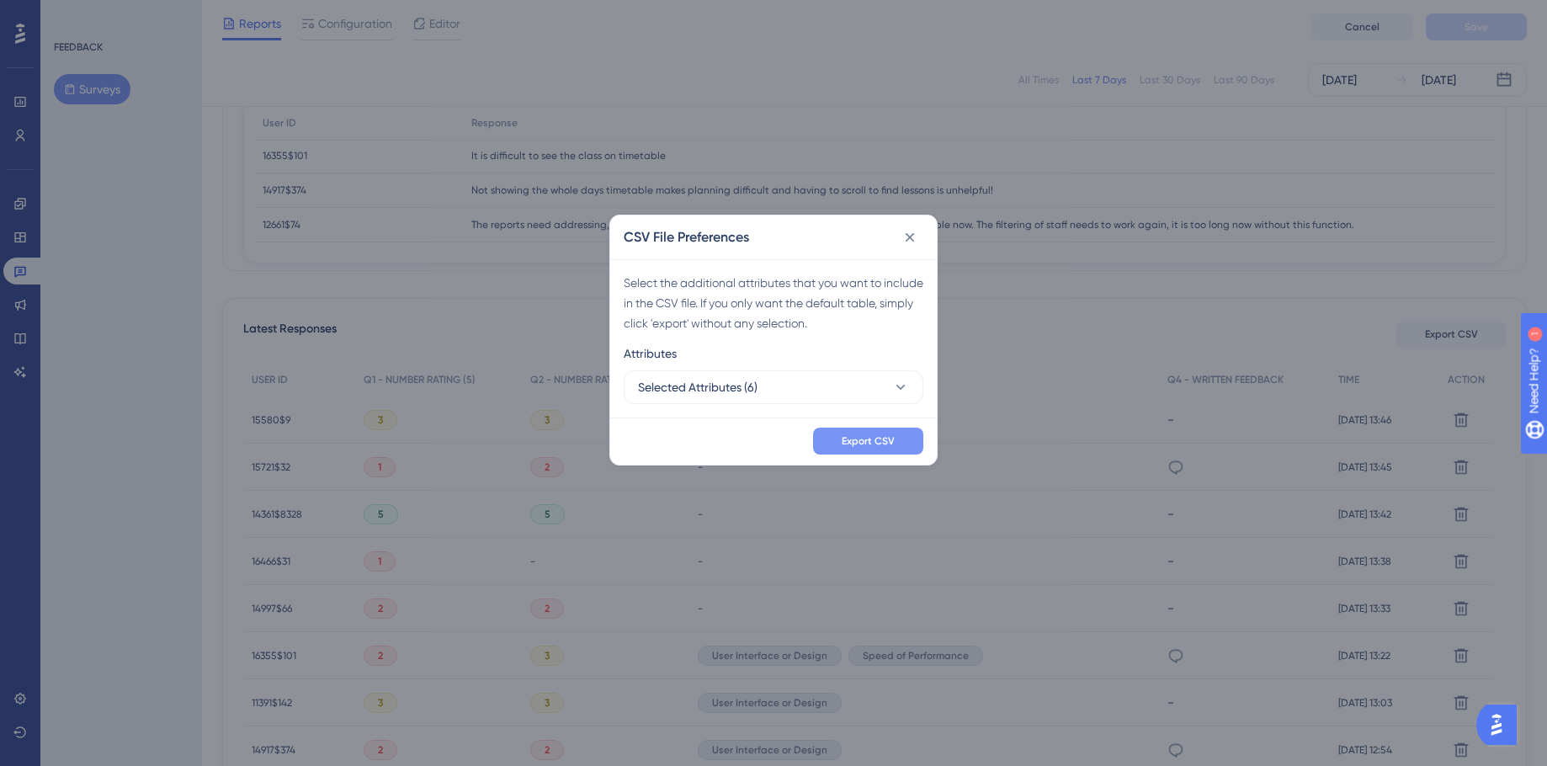
click at [862, 434] on span "Export CSV" at bounding box center [868, 440] width 53 height 13
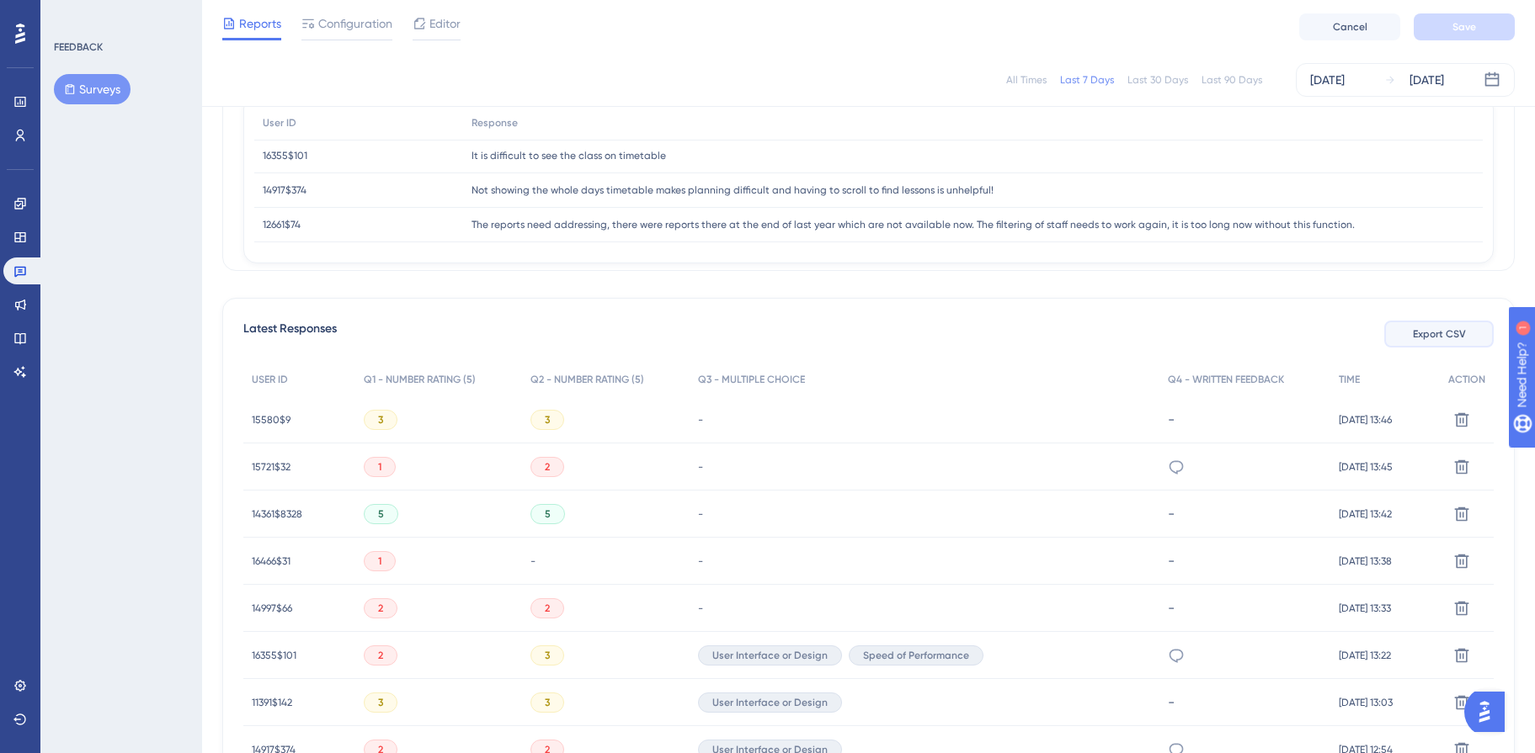
click at [1401, 341] on button "Export CSV" at bounding box center [1438, 334] width 109 height 27
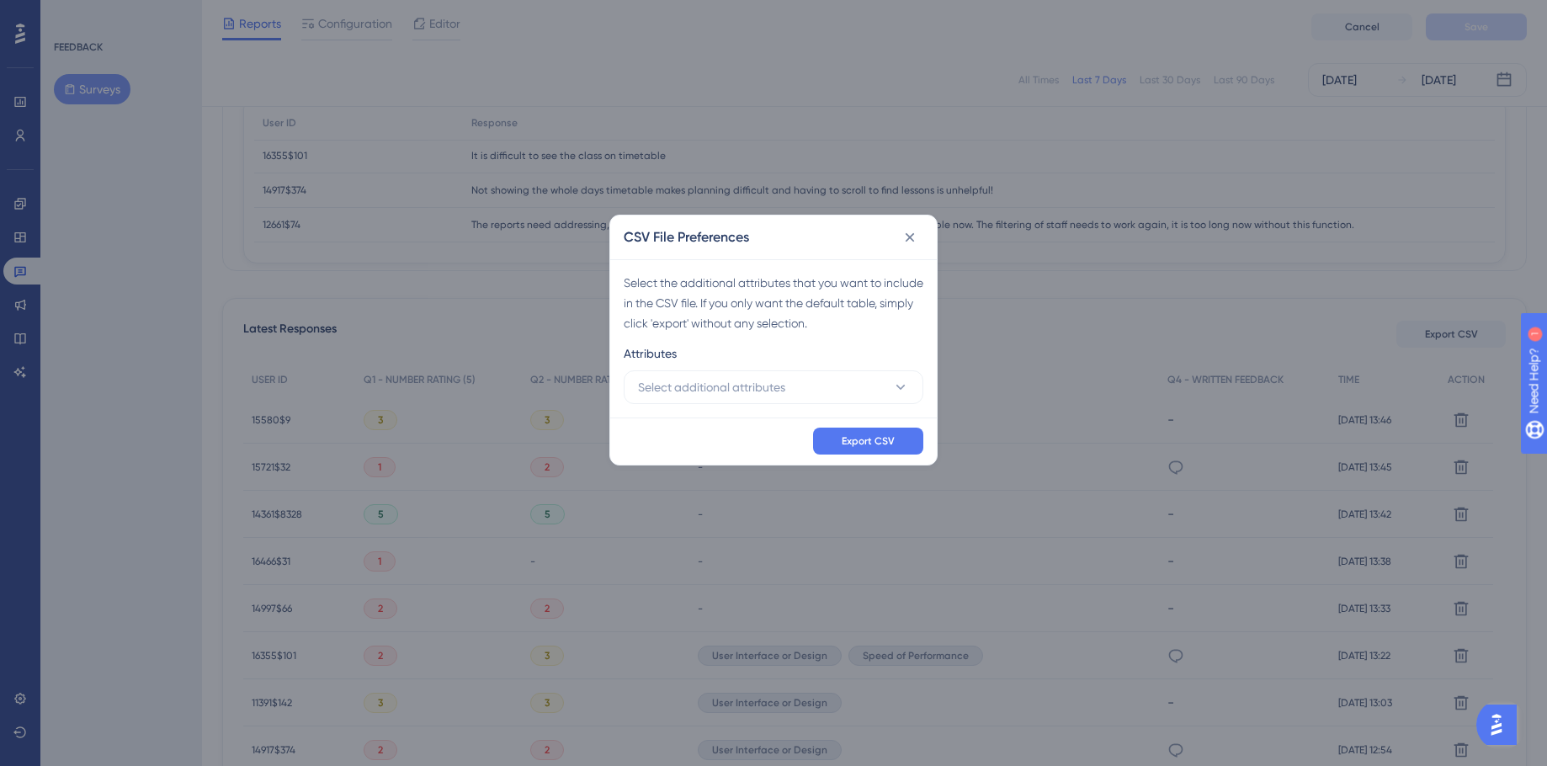
click at [791, 405] on div "Select the additional attributes that you want to include in the CSV file. If y…" at bounding box center [773, 338] width 327 height 158
click at [783, 378] on span "Select additional attributes" at bounding box center [711, 387] width 147 height 20
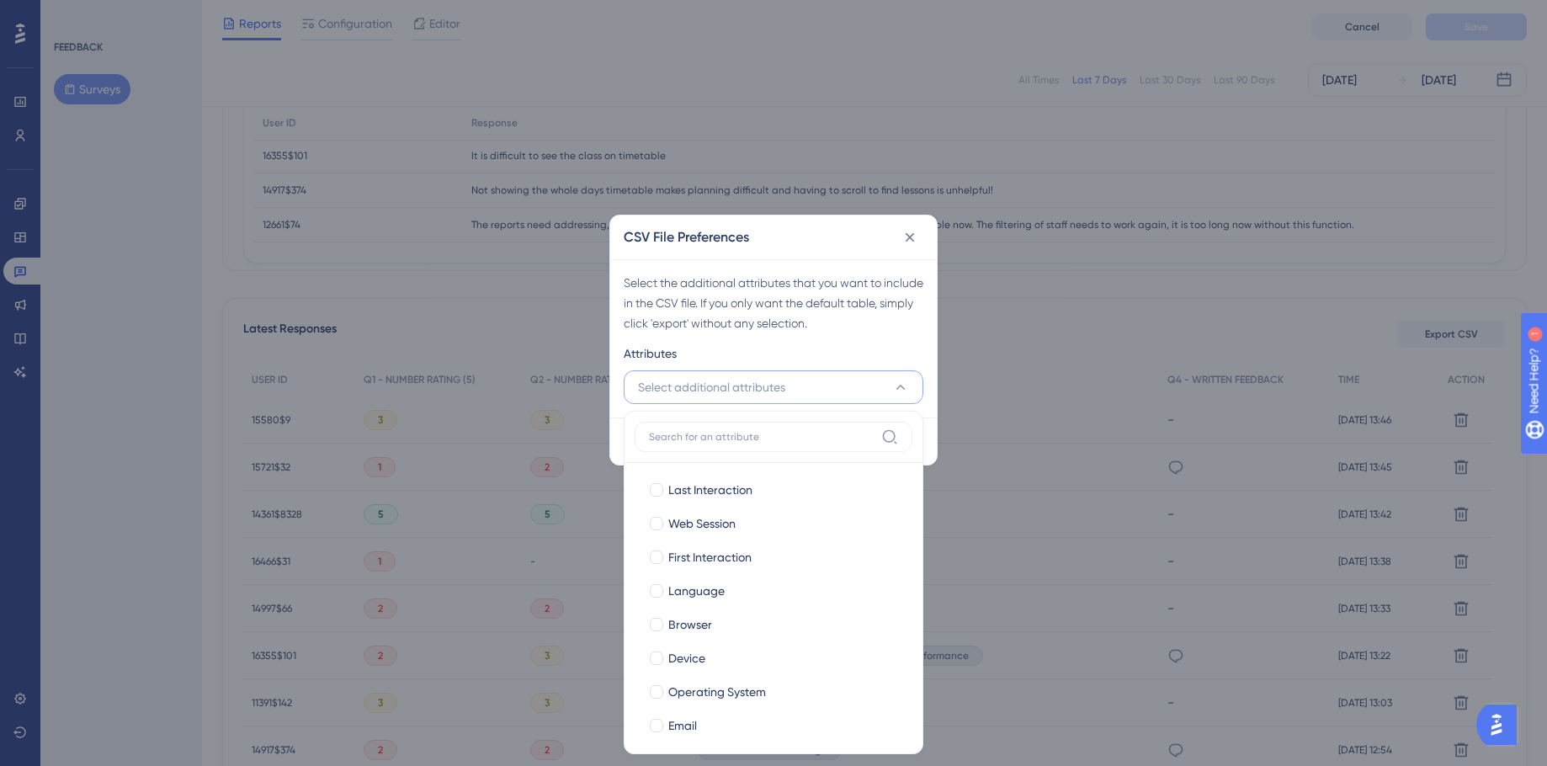
click at [1126, 279] on div "CSV File Preferences Select the additional attributes that you want to include …" at bounding box center [773, 383] width 1547 height 766
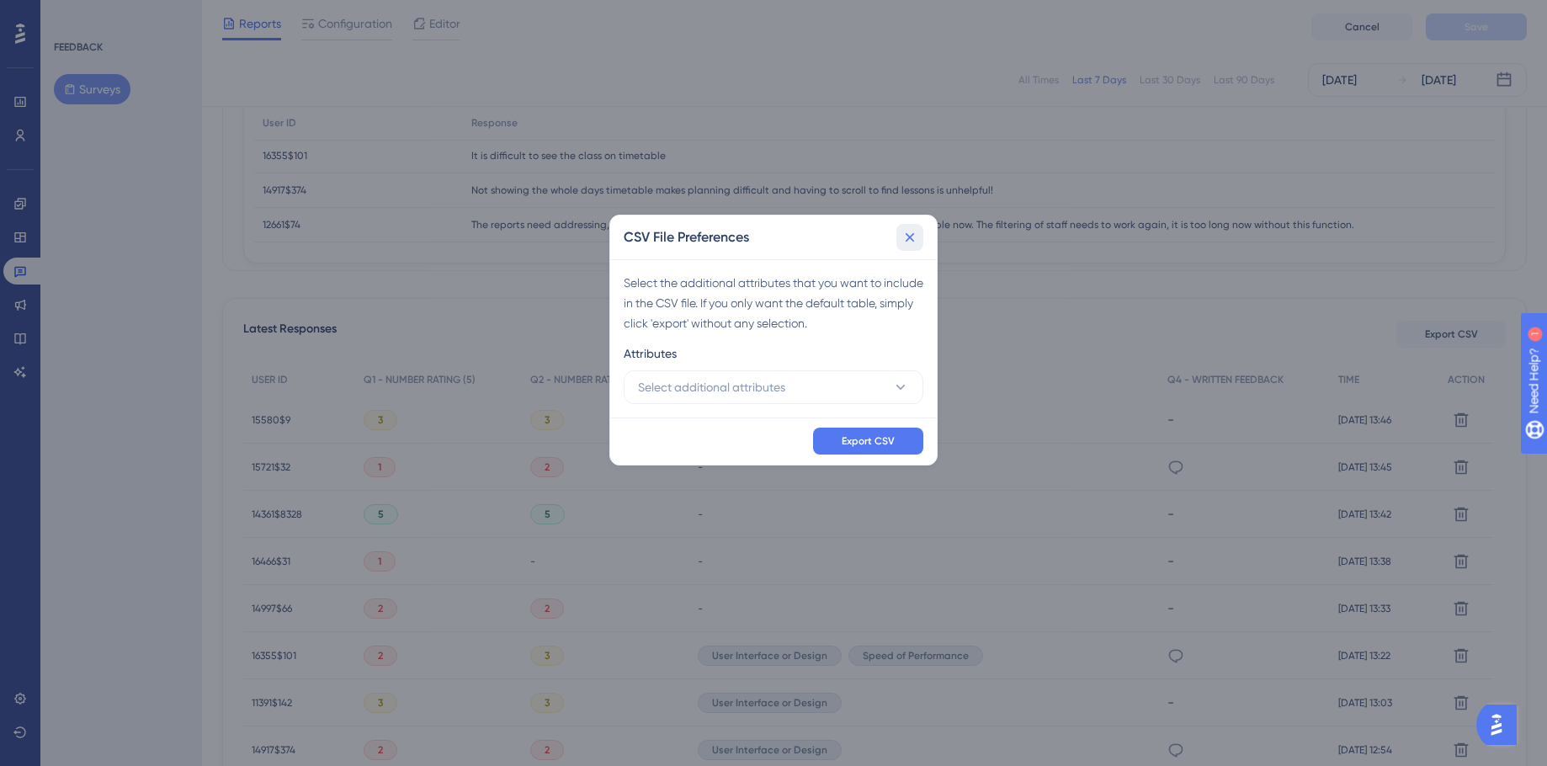
click at [911, 238] on icon at bounding box center [910, 237] width 9 height 9
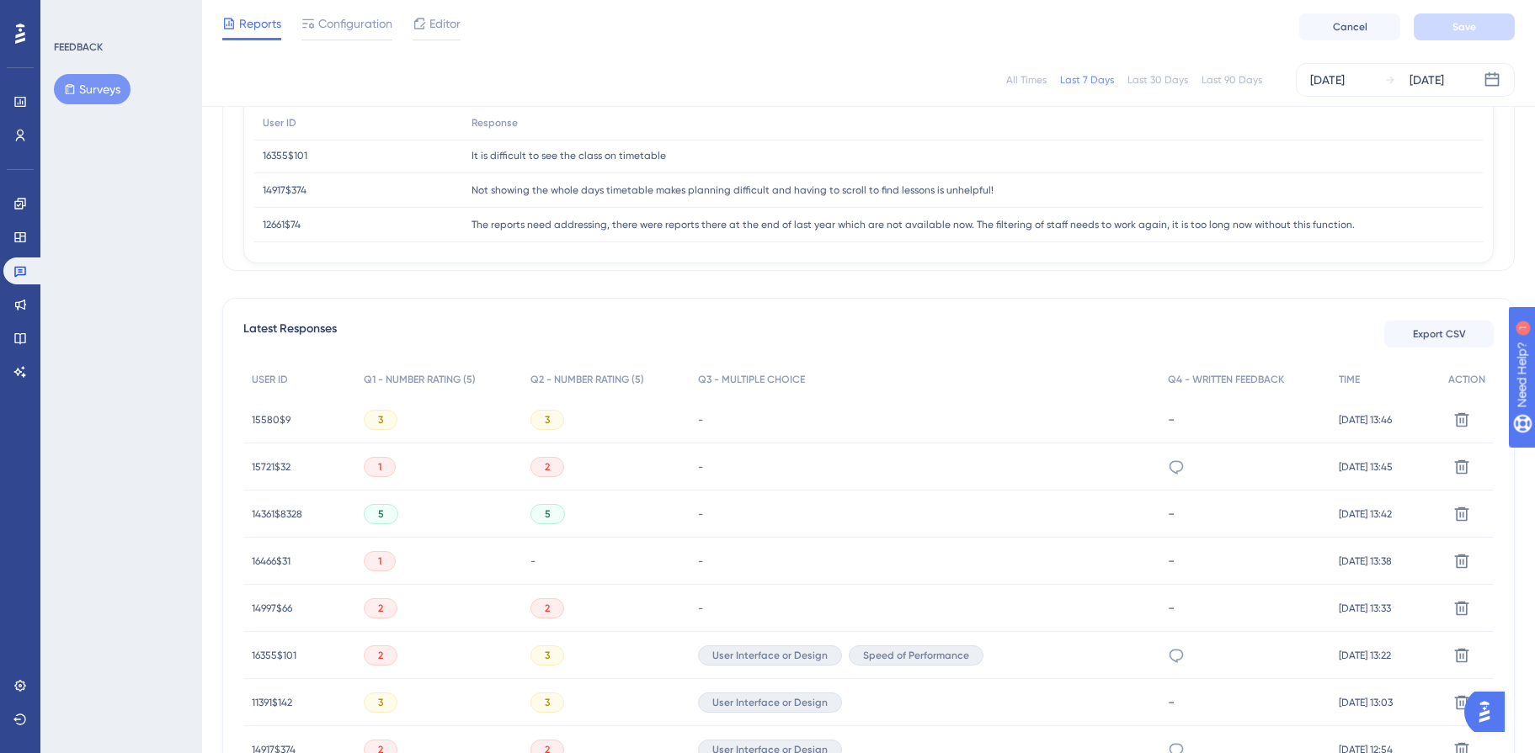
click at [109, 93] on button "Surveys" at bounding box center [92, 89] width 77 height 30
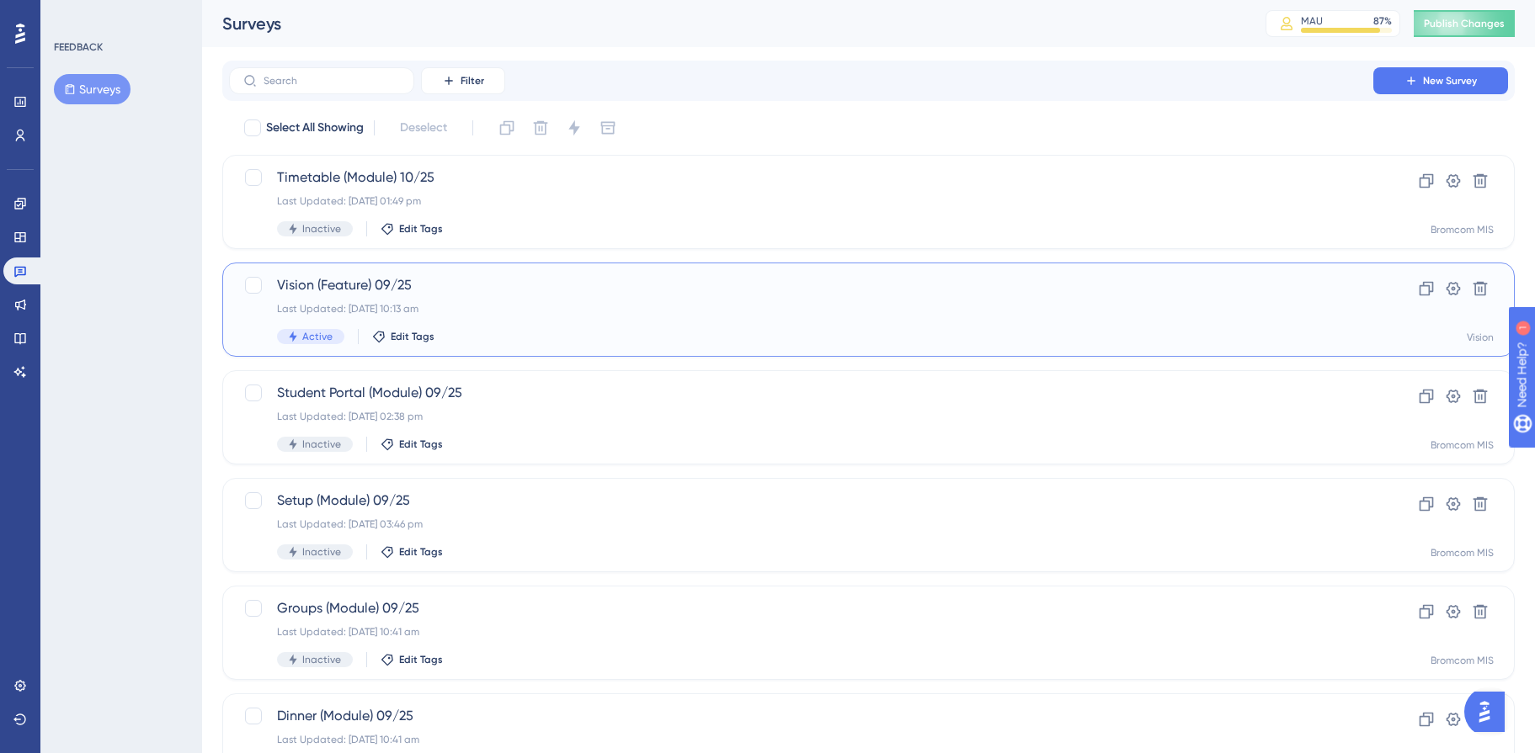
click at [366, 297] on div "Vision (Feature) 09/25 Last Updated: [DATE] 10:13 am Active Edit Tags" at bounding box center [801, 309] width 1048 height 69
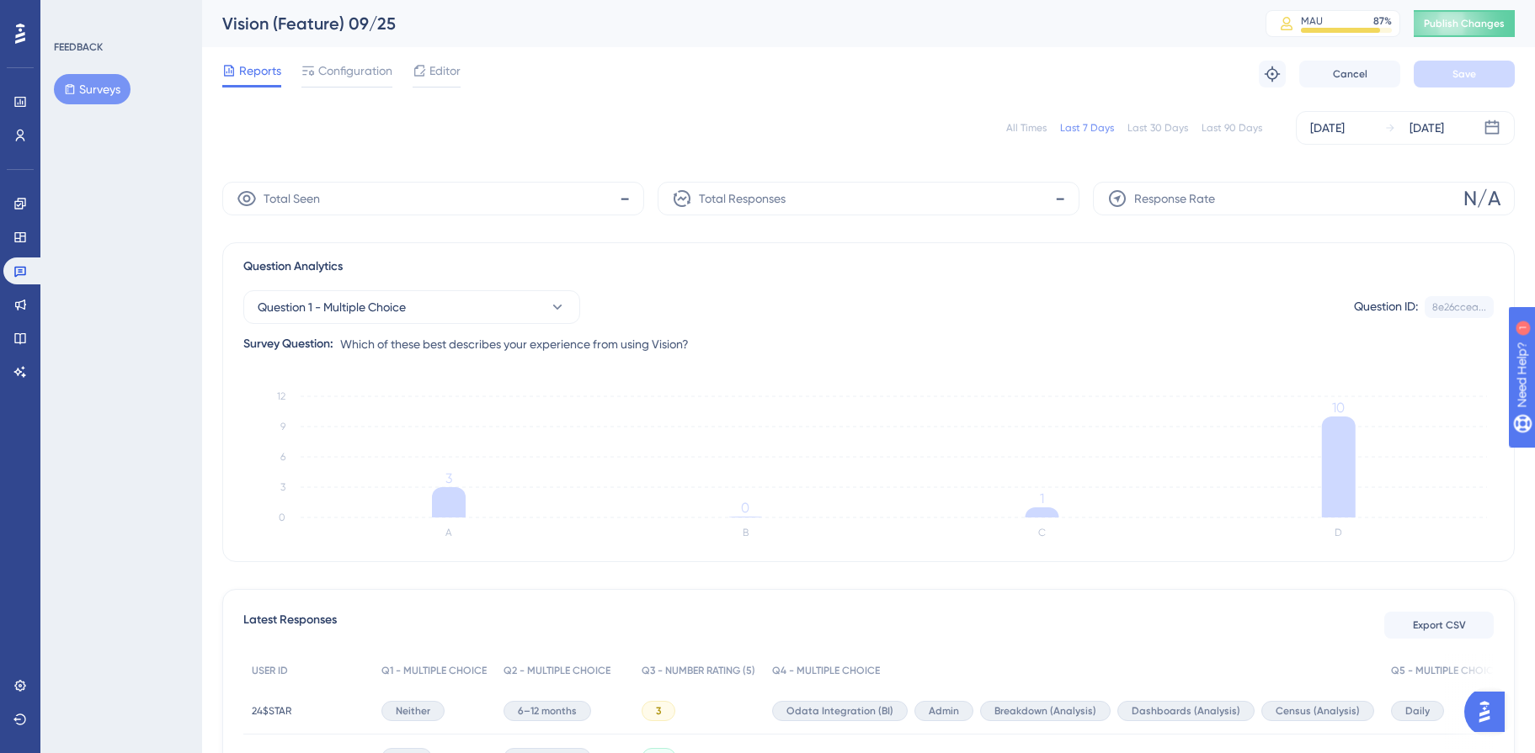
click at [1028, 126] on div "All Times" at bounding box center [1026, 127] width 40 height 13
